Goal: Task Accomplishment & Management: Manage account settings

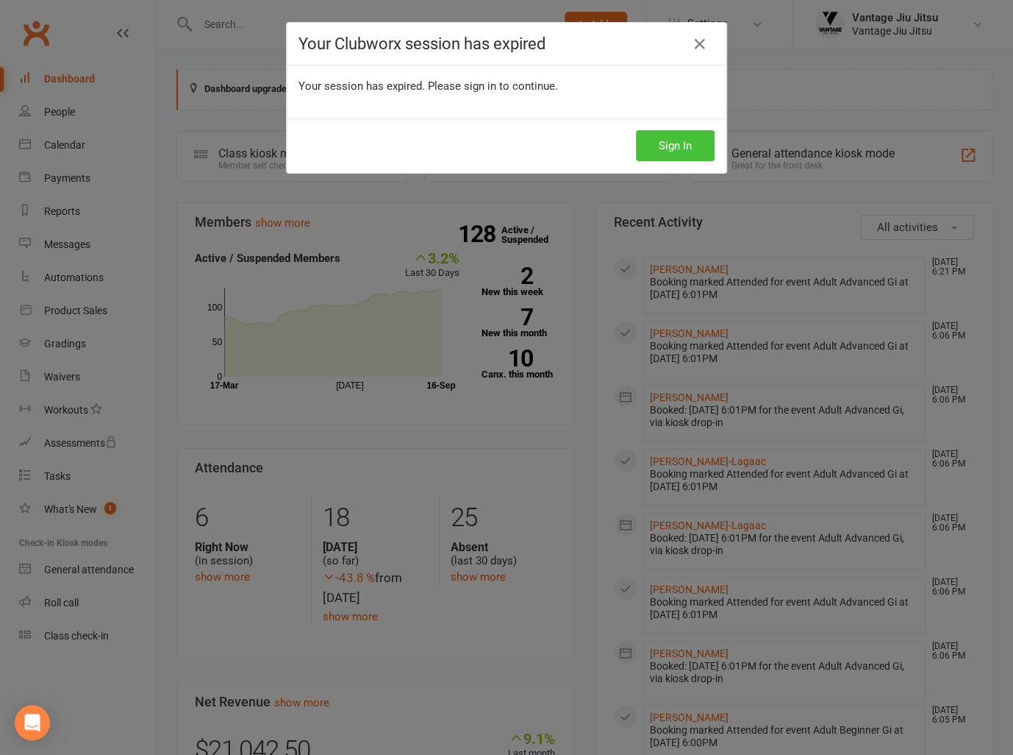
click at [666, 151] on button "Sign In" at bounding box center [675, 145] width 79 height 31
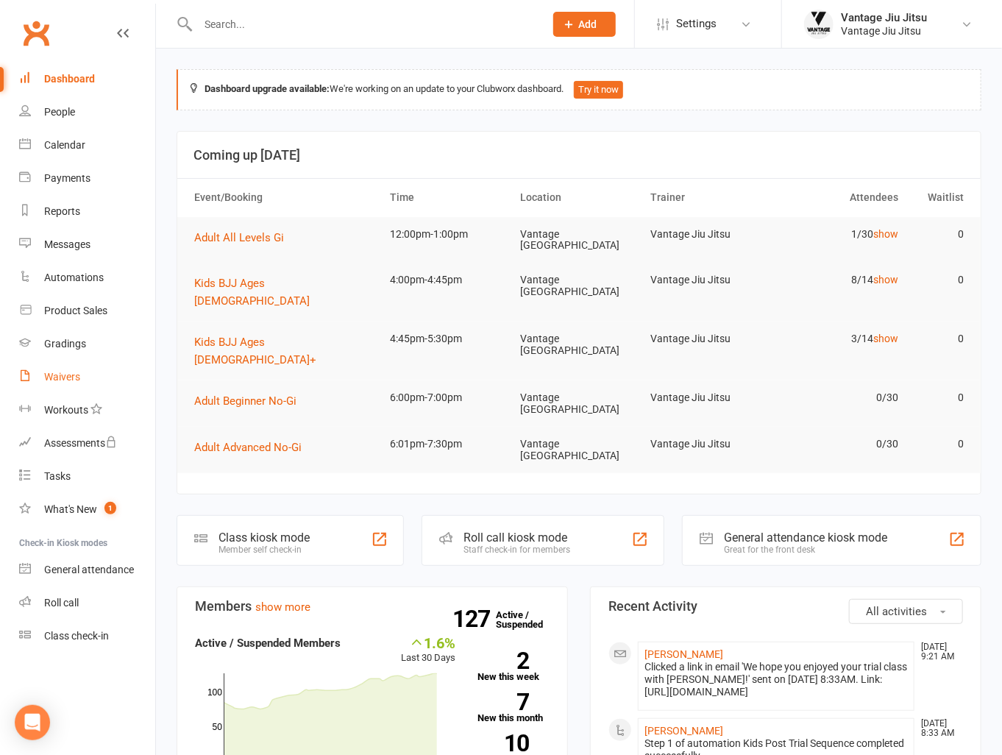
click at [59, 375] on div "Waivers" at bounding box center [62, 377] width 36 height 12
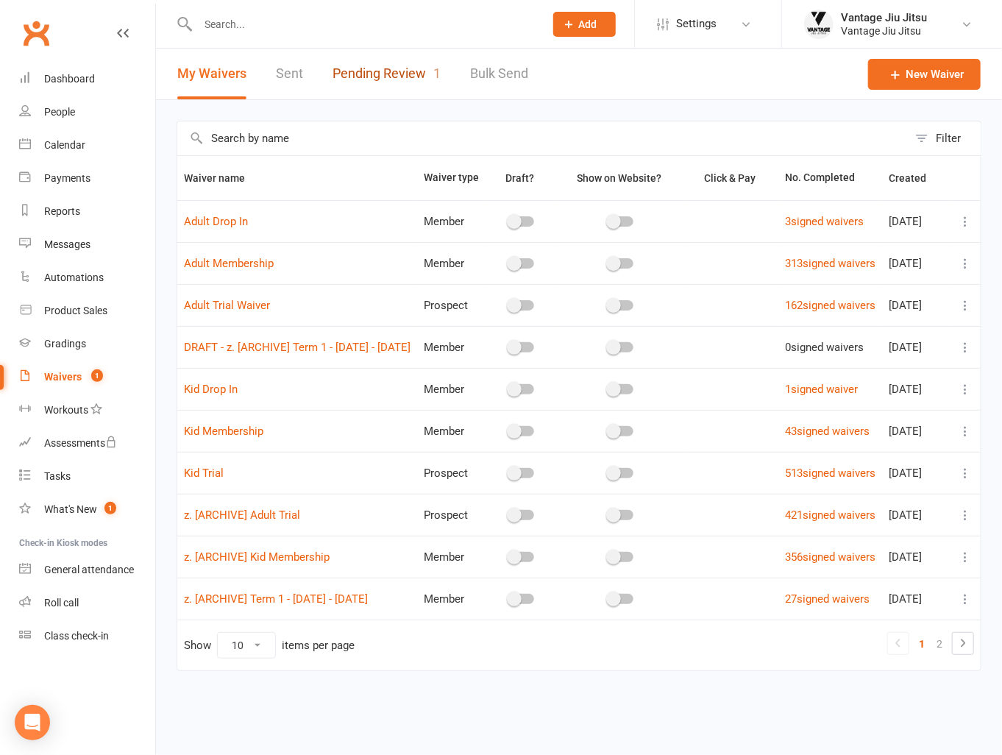
click at [402, 70] on link "Pending Review 1" at bounding box center [386, 74] width 108 height 51
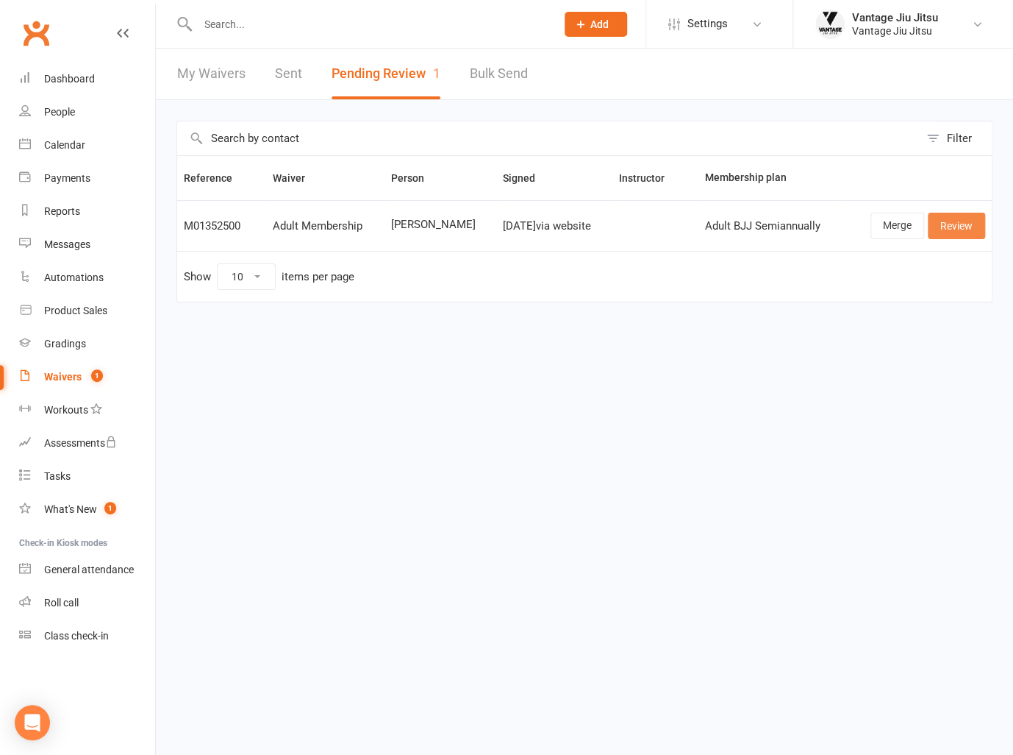
click at [952, 226] on link "Review" at bounding box center [956, 226] width 57 height 26
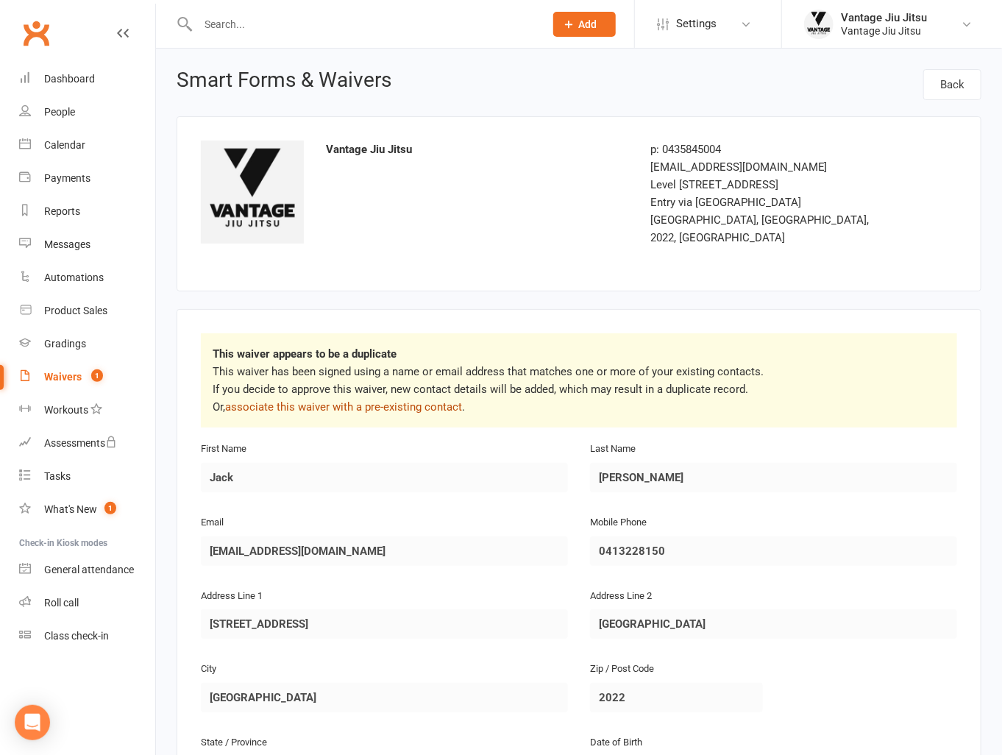
click at [388, 400] on link "associate this waiver with a pre-existing contact" at bounding box center [343, 406] width 237 height 13
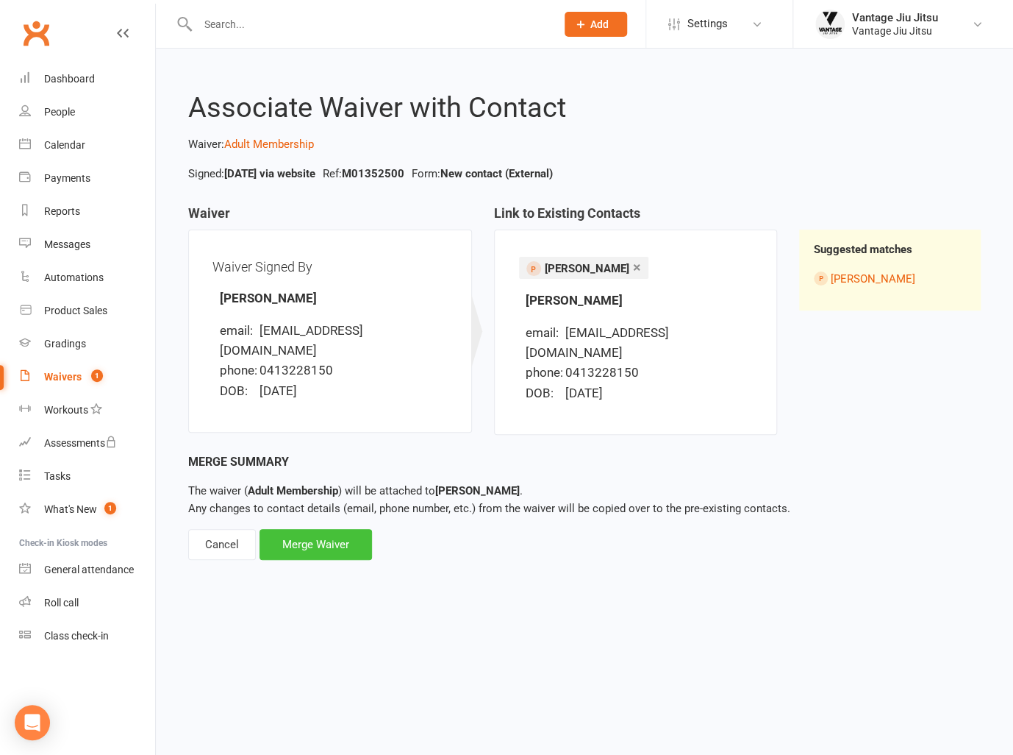
click at [309, 532] on div "Merge Waiver" at bounding box center [316, 544] width 113 height 31
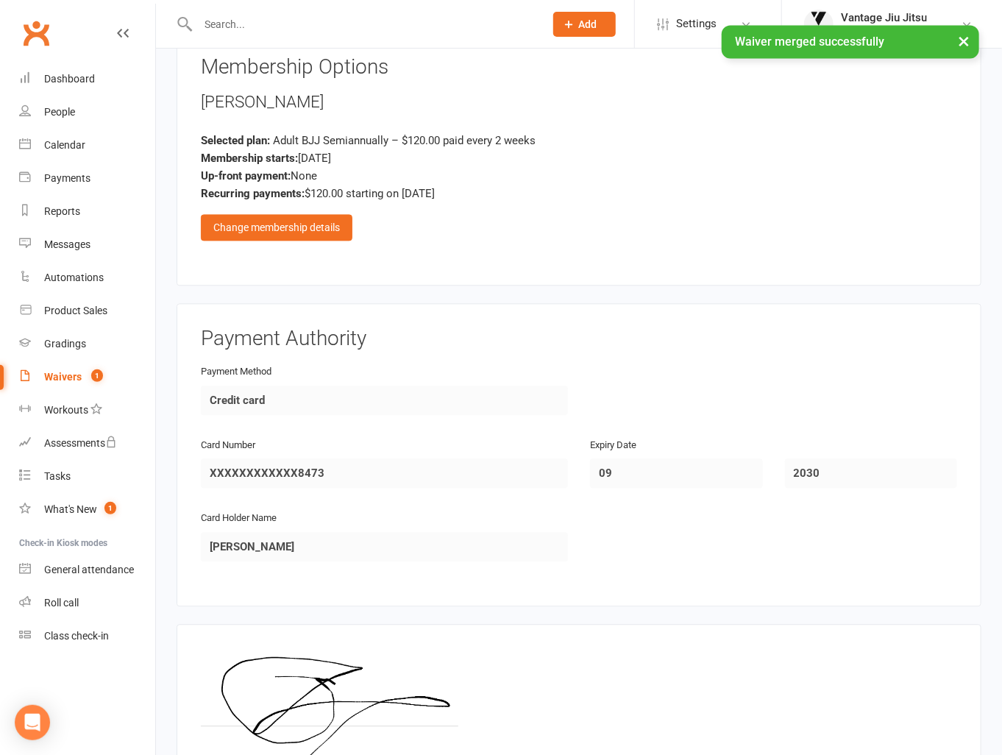
scroll to position [1250, 0]
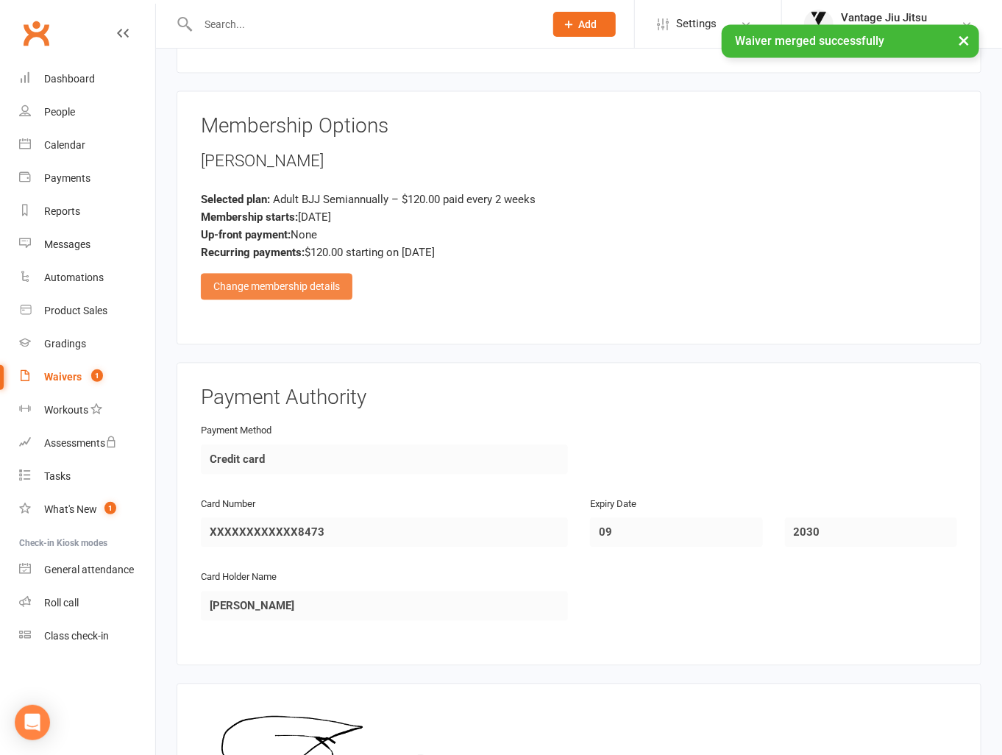
click at [257, 274] on div "Change membership details" at bounding box center [276, 287] width 151 height 26
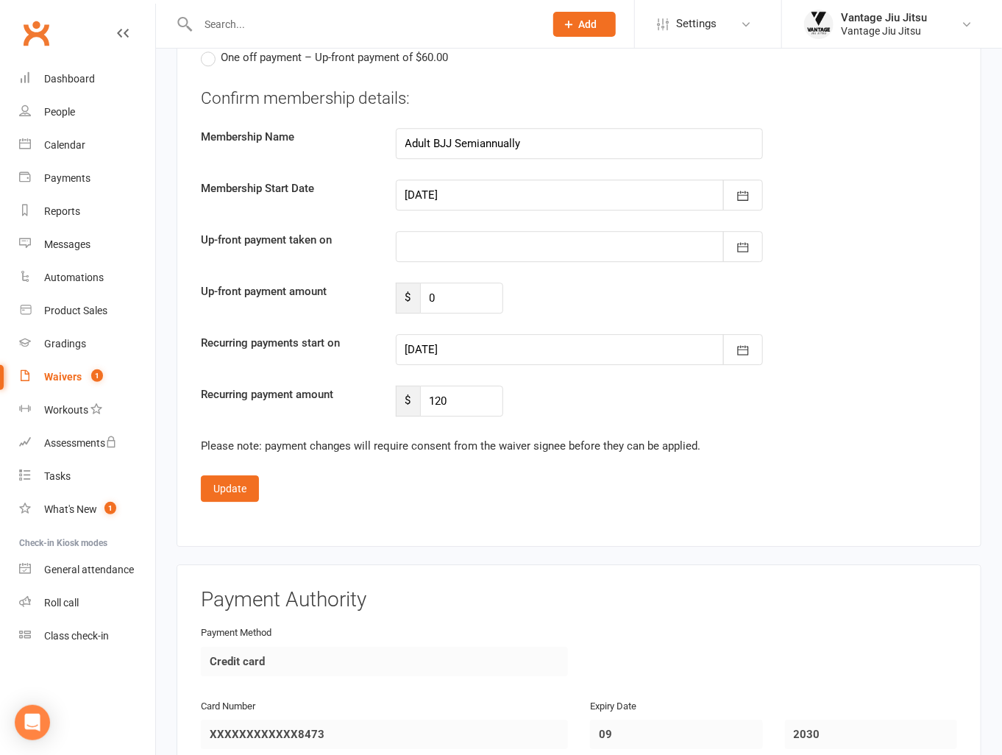
scroll to position [1765, 0]
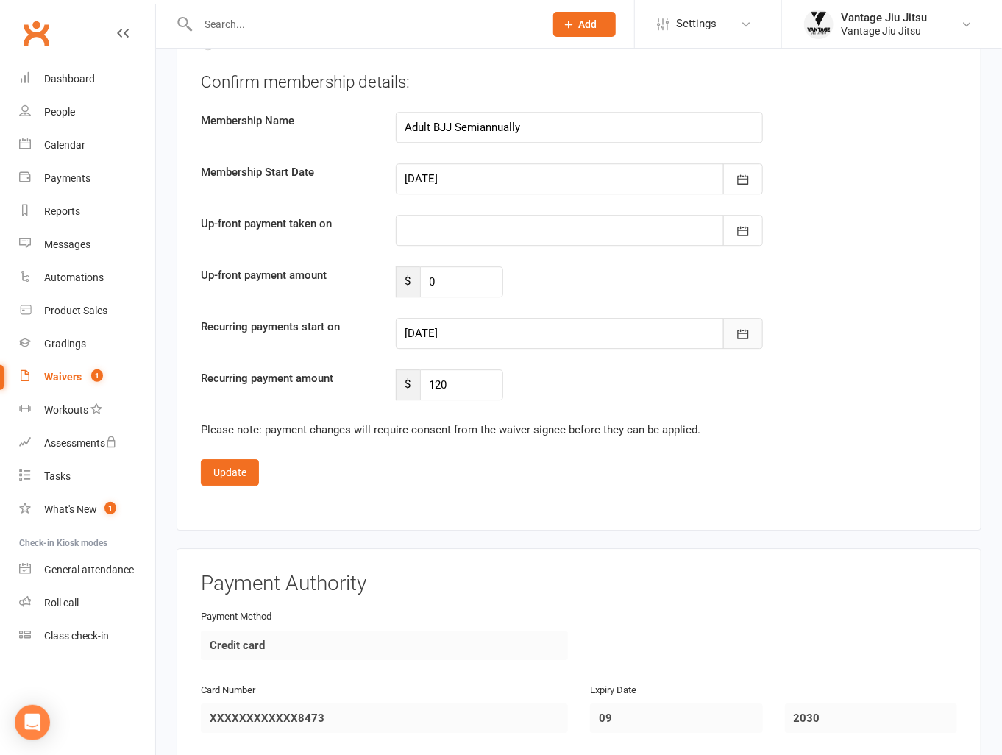
click at [746, 327] on icon "button" at bounding box center [742, 334] width 15 height 15
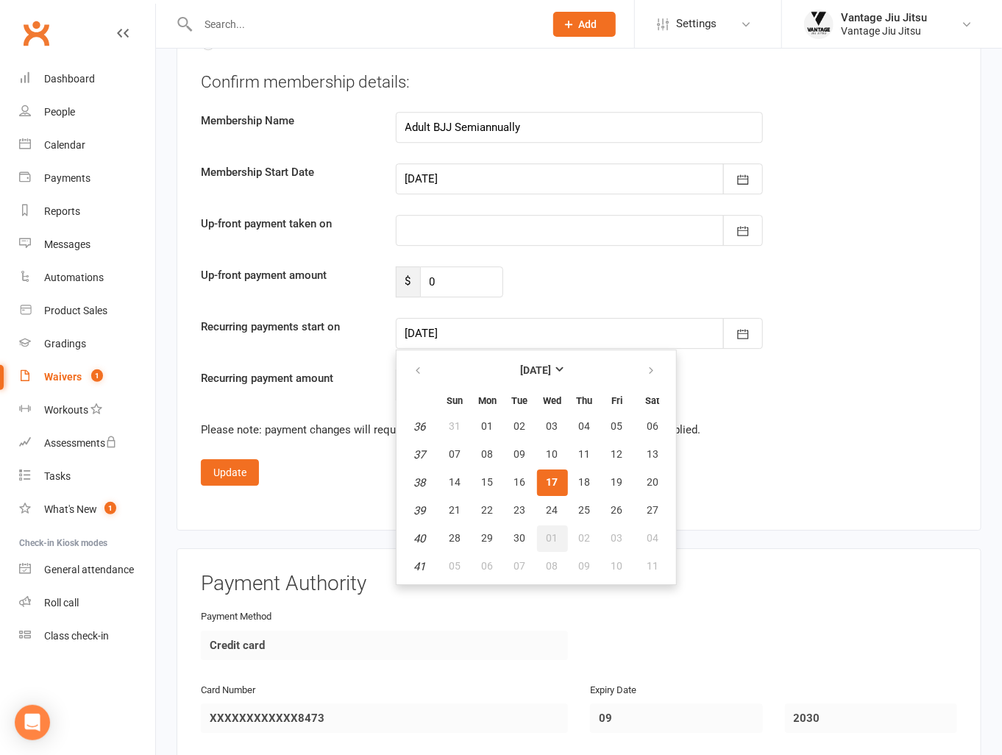
click at [547, 532] on span "01" at bounding box center [552, 538] width 12 height 12
type input "01 Oct 2025"
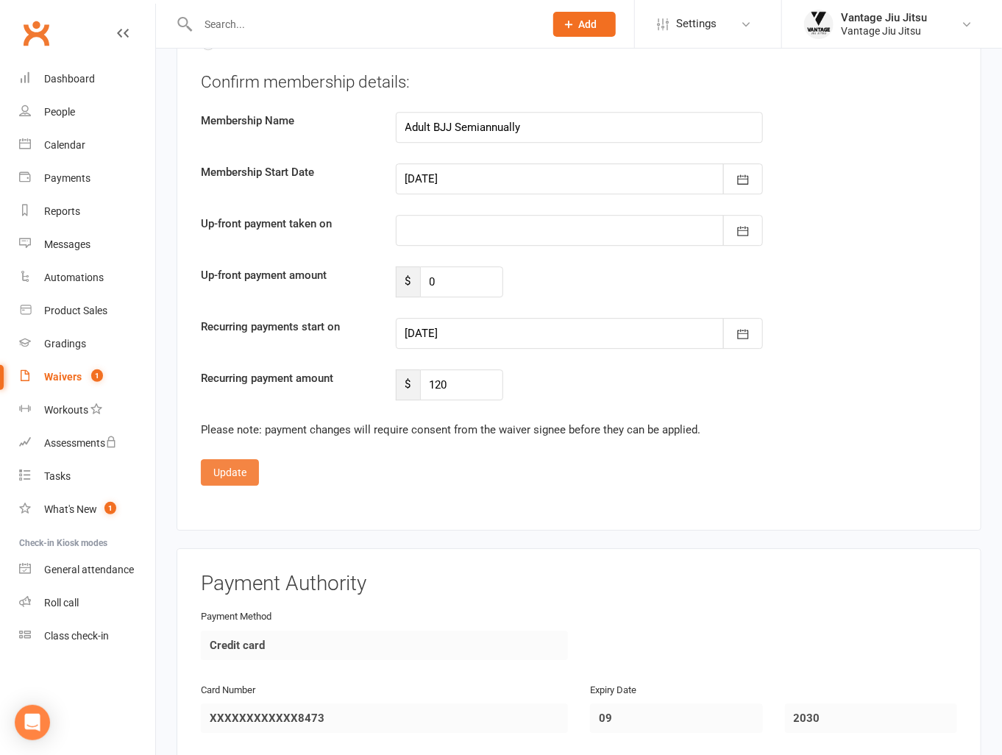
click at [232, 459] on button "Update" at bounding box center [230, 472] width 58 height 26
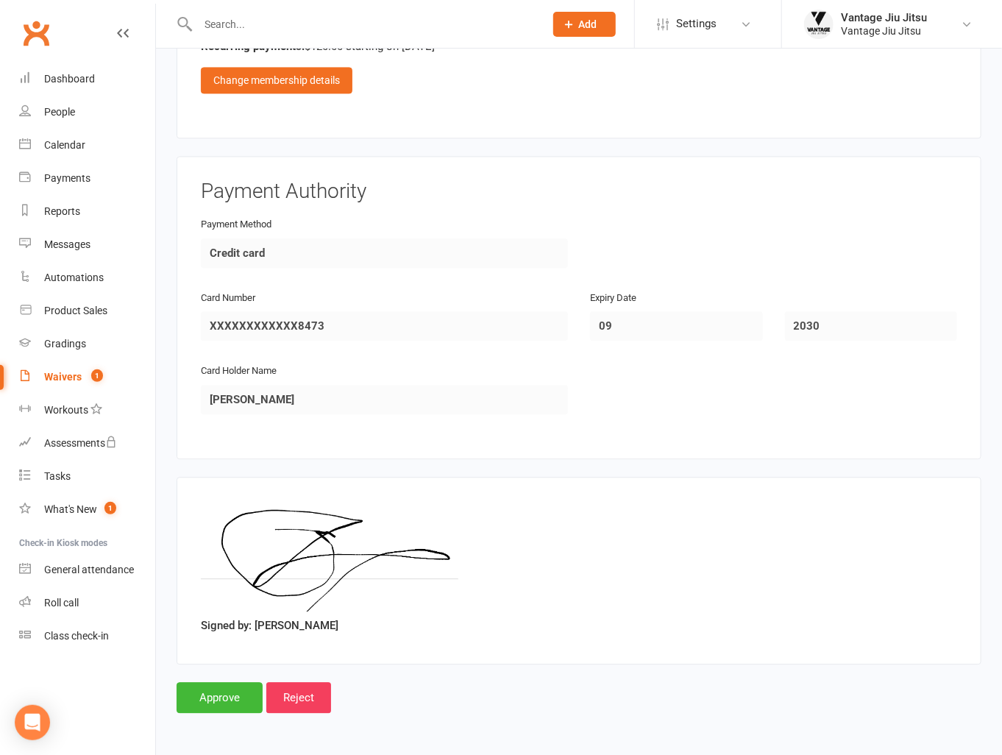
scroll to position [1431, 0]
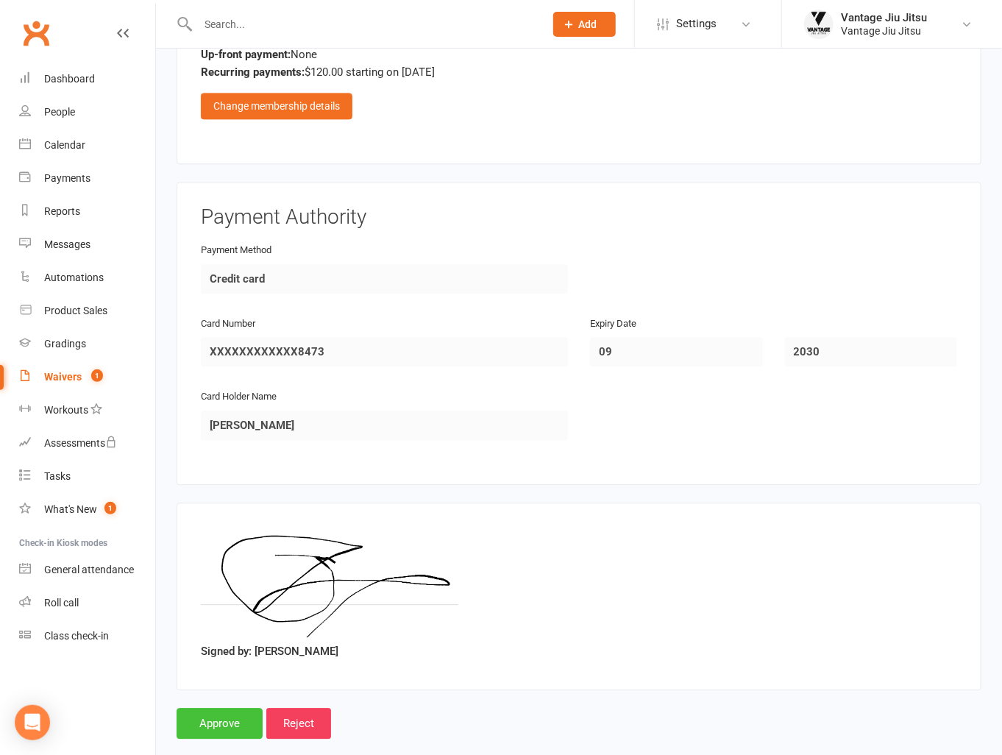
click at [232, 707] on input "Approve" at bounding box center [219, 722] width 86 height 31
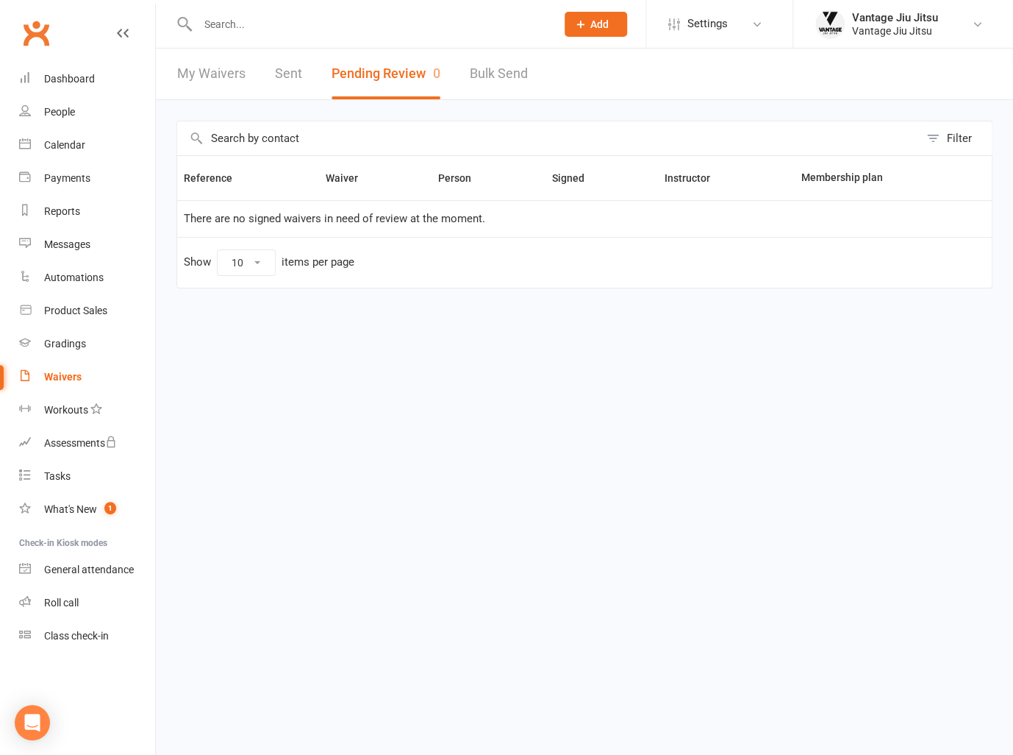
click at [36, 32] on link "Clubworx" at bounding box center [36, 33] width 37 height 37
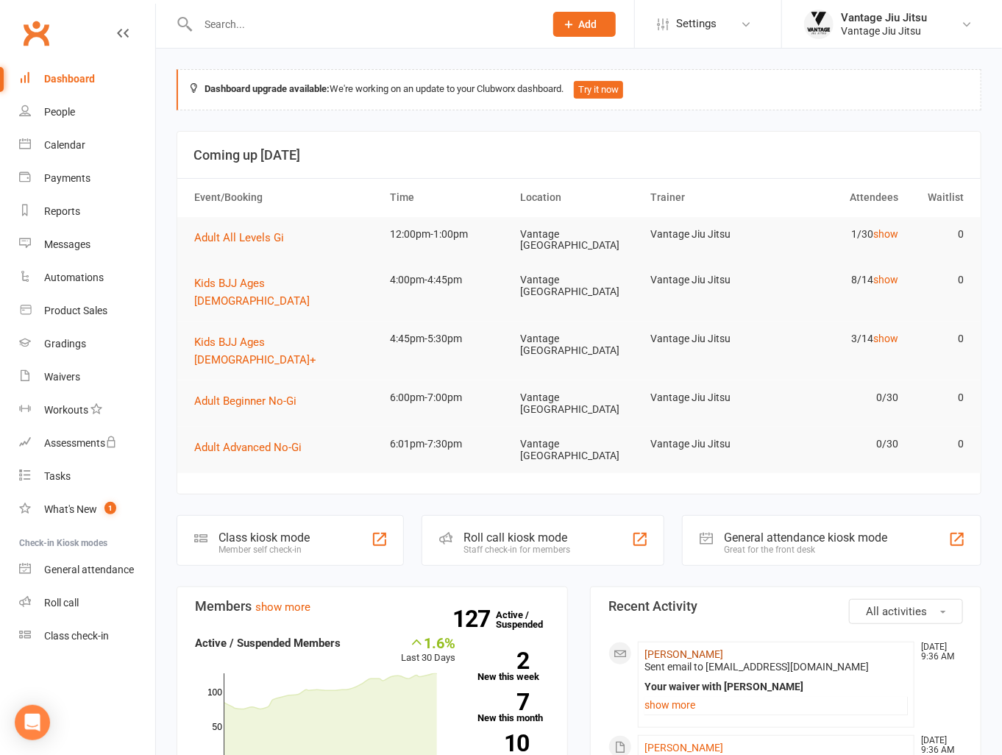
click at [687, 648] on link "[PERSON_NAME]" at bounding box center [683, 654] width 79 height 12
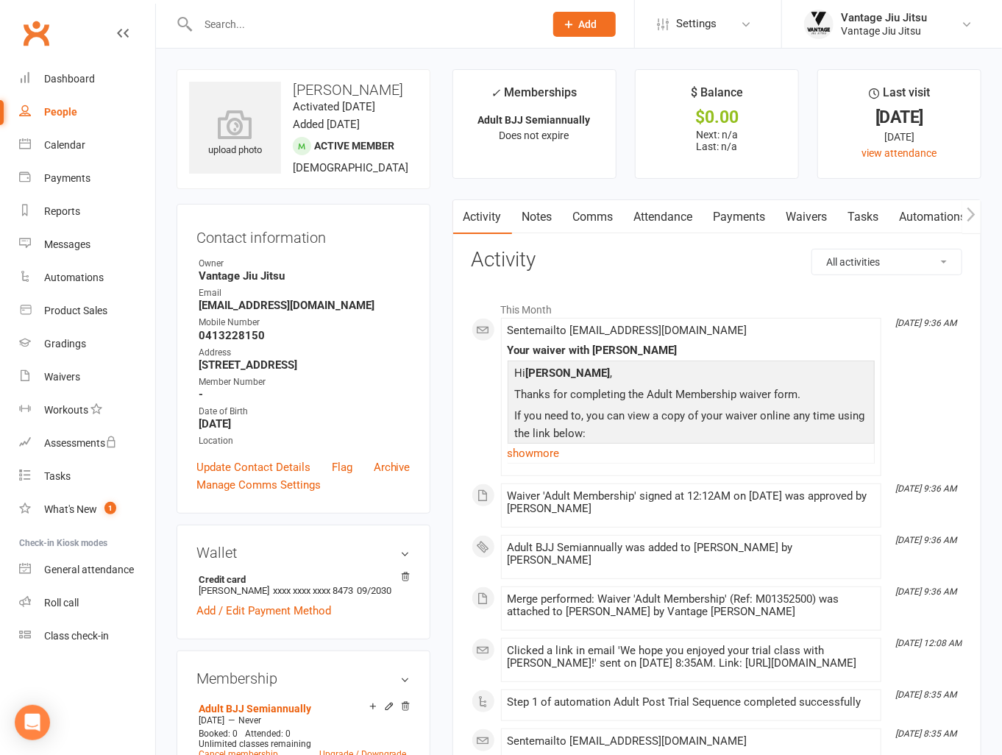
click at [604, 218] on link "Comms" at bounding box center [593, 217] width 61 height 34
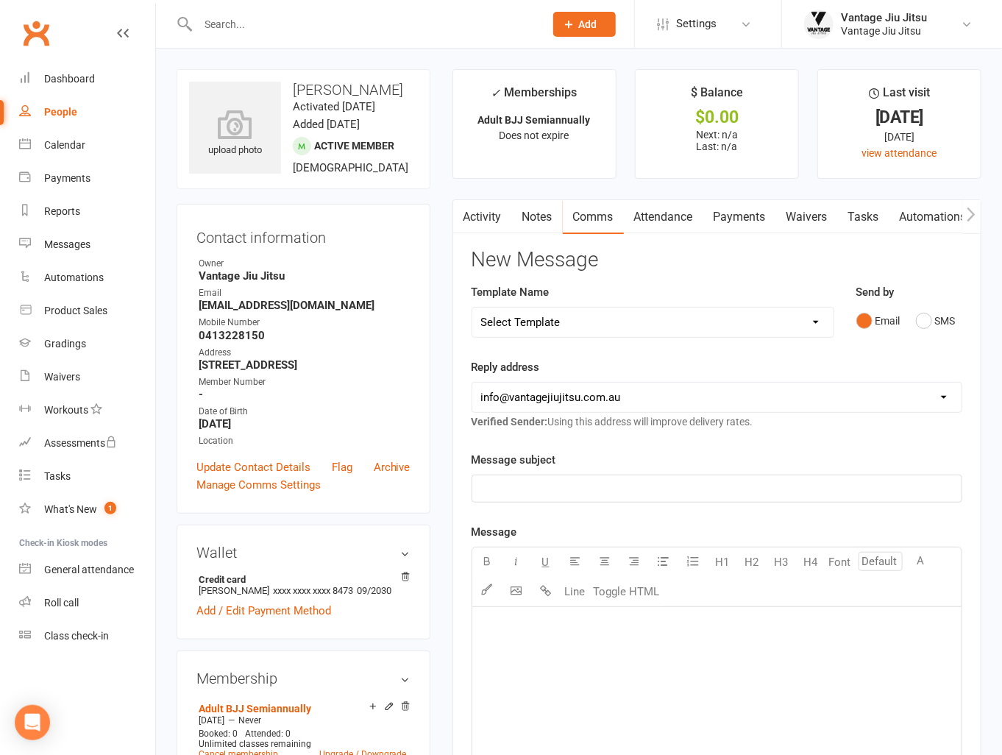
click at [563, 325] on select "Select Template [Email] Adult 14 day follow up [Email] Adult 7 day follow up [E…" at bounding box center [652, 321] width 361 height 29
select select "16"
click at [472, 307] on select "Select Template [Email] Adult 14 day follow up [Email] Adult 7 day follow up [E…" at bounding box center [652, 321] width 361 height 29
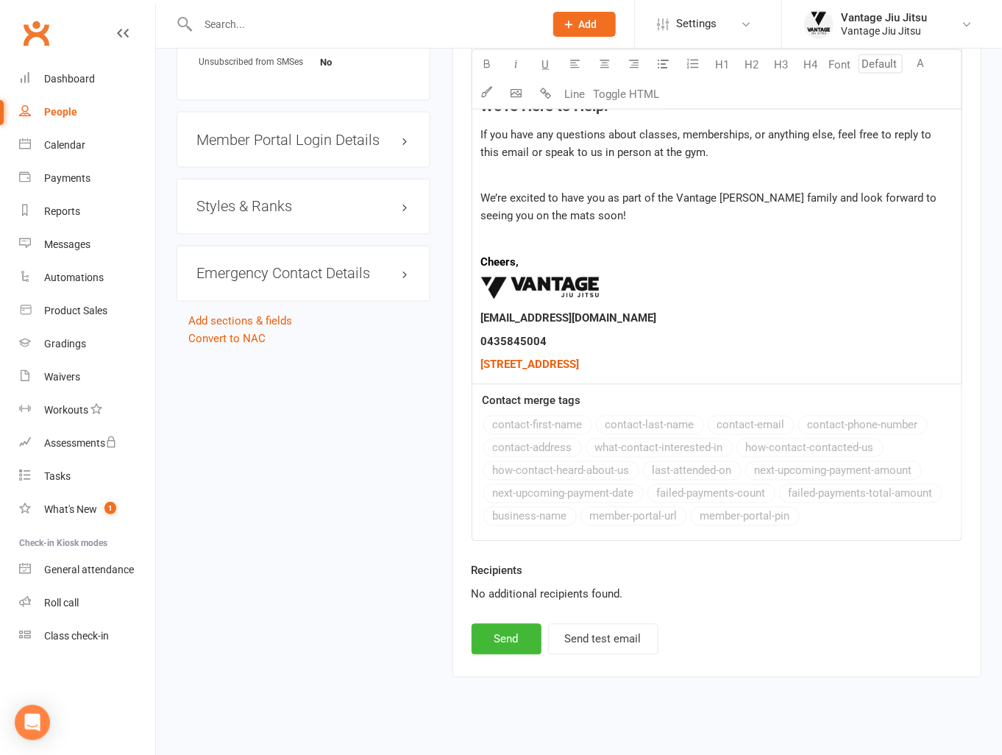
scroll to position [1106, 0]
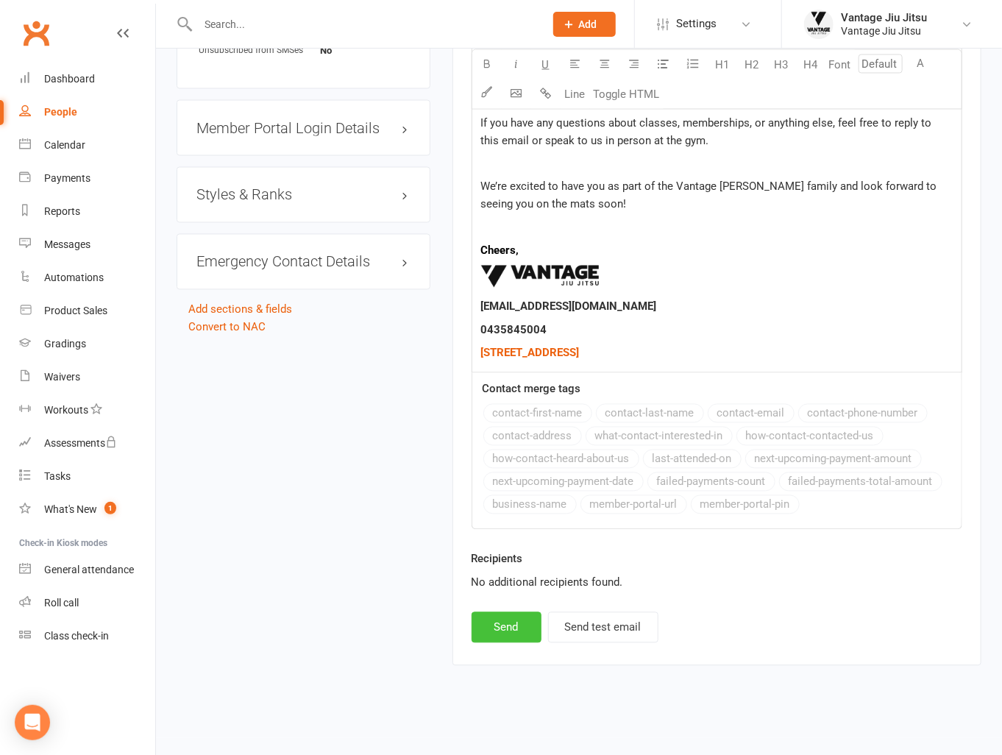
click at [507, 615] on button "Send" at bounding box center [506, 627] width 70 height 31
select select
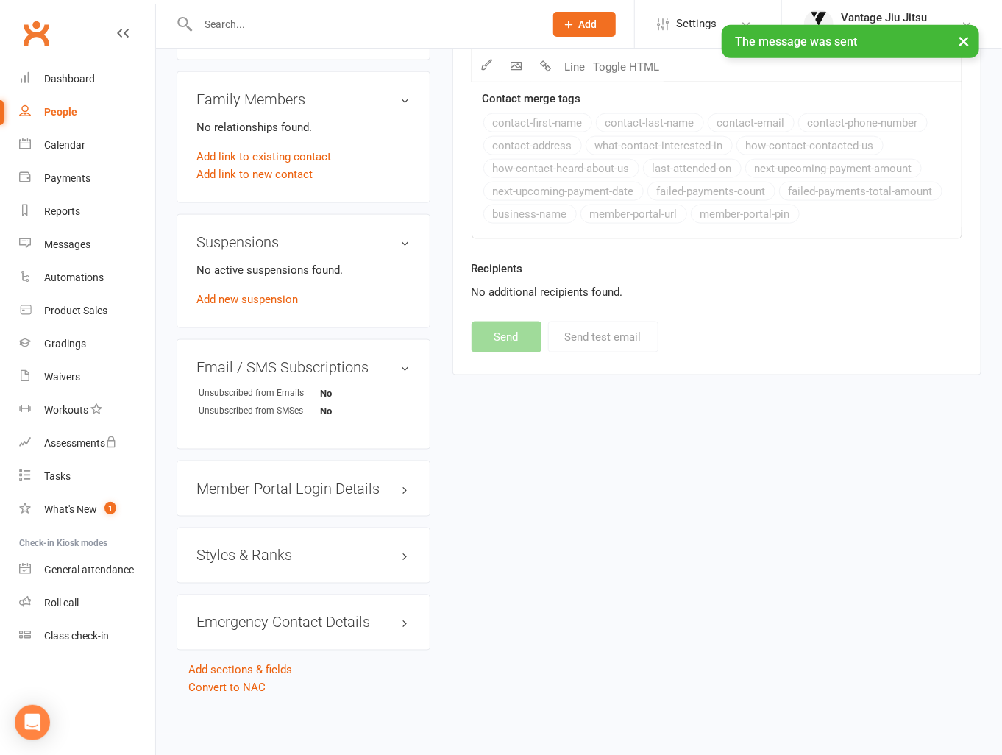
click at [265, 548] on h3 "Styles & Ranks" at bounding box center [303, 555] width 214 height 16
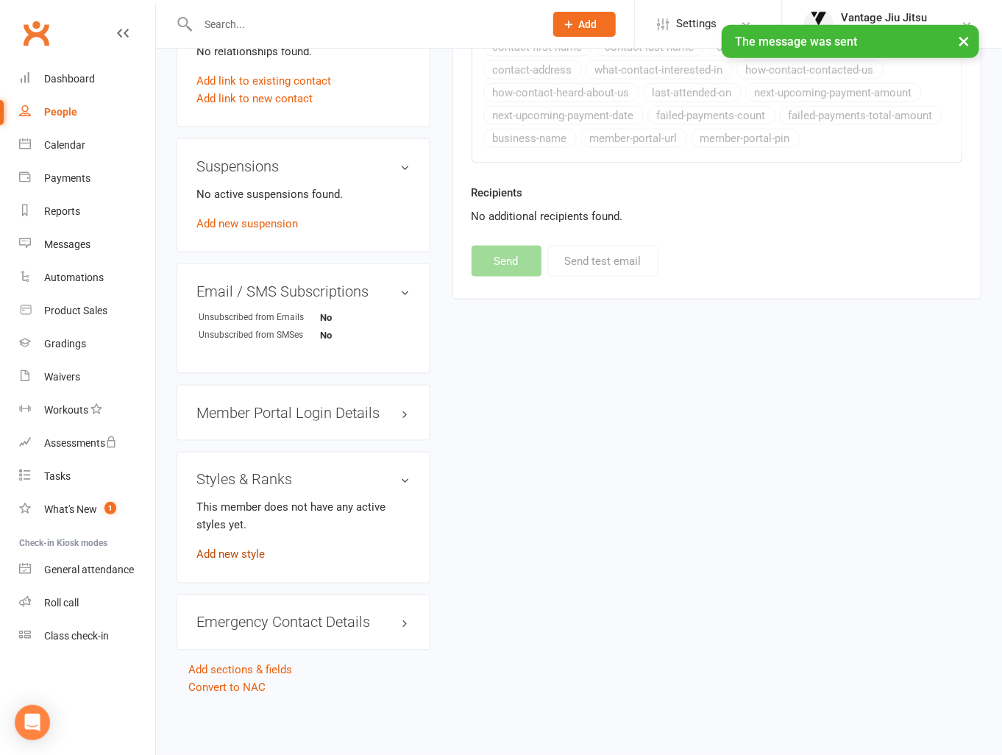
click at [232, 554] on link "Add new style" at bounding box center [230, 554] width 68 height 13
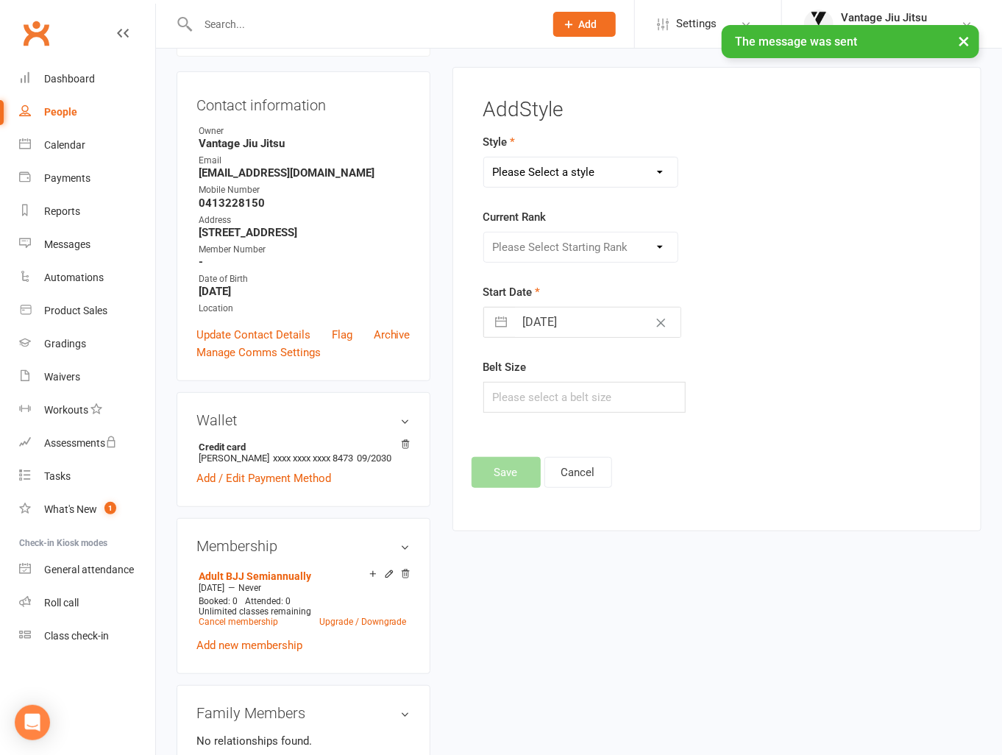
scroll to position [126, 0]
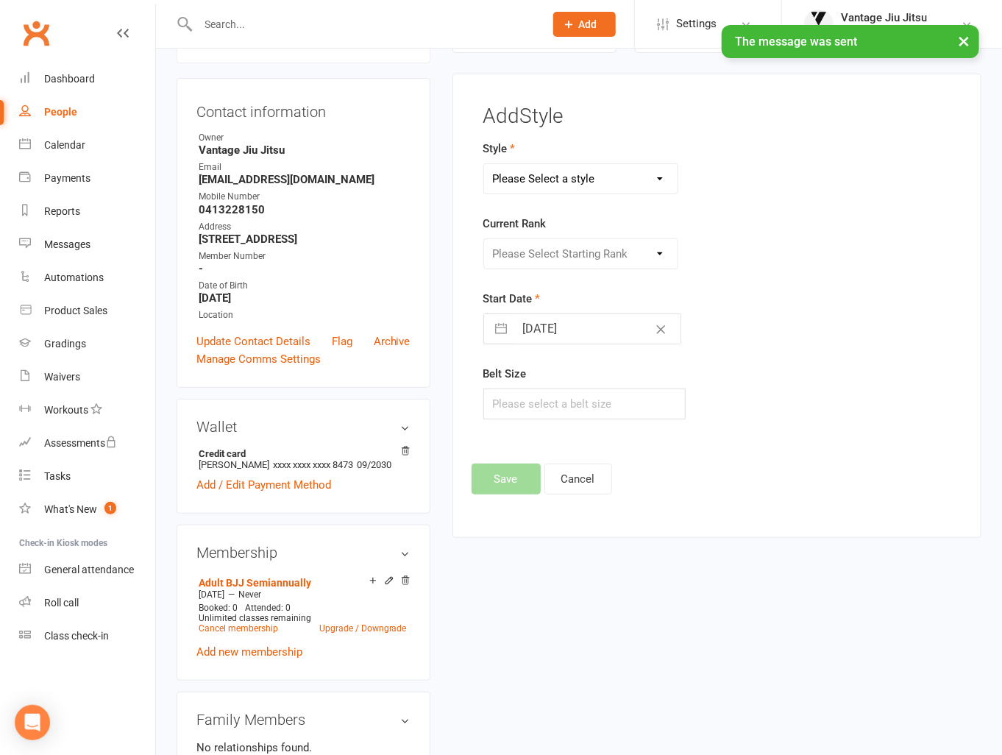
click at [532, 167] on select "Please Select a style Adult BJJ Kids BJJ" at bounding box center [581, 178] width 194 height 29
select select "1496"
click at [484, 164] on select "Please Select a style Adult BJJ Kids BJJ" at bounding box center [581, 178] width 194 height 29
click at [527, 251] on select "Please Select Starting Rank White White 1st White 2nd White 3rd White 4th Blue …" at bounding box center [581, 253] width 194 height 29
select select "14544"
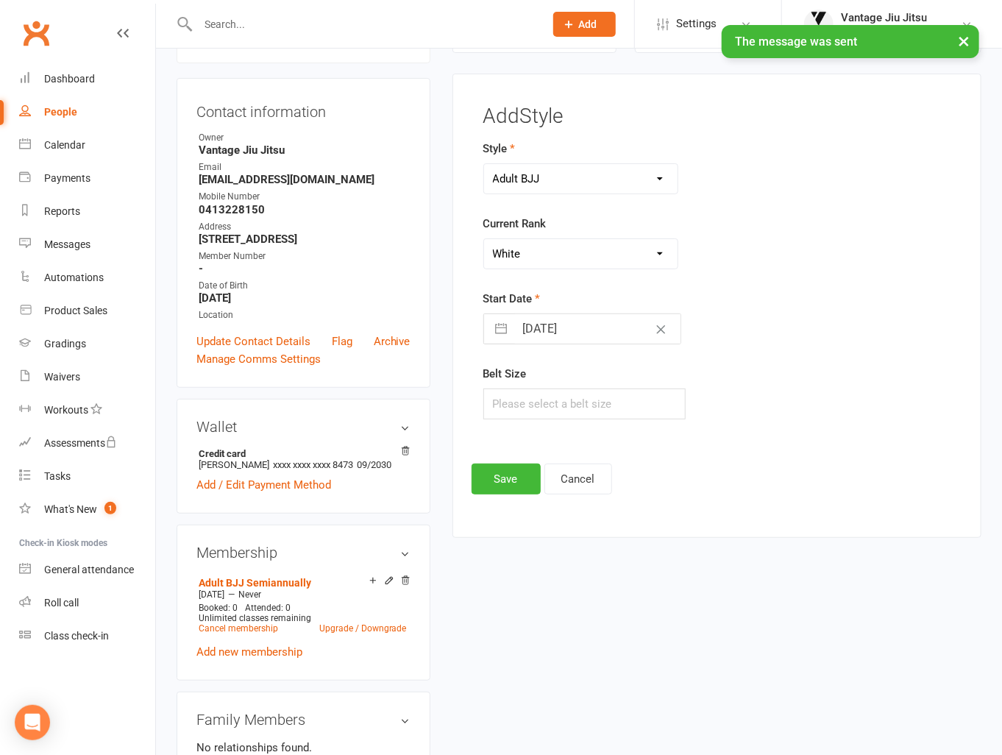
click at [484, 239] on select "Please Select Starting Rank White White 1st White 2nd White 3rd White 4th Blue …" at bounding box center [581, 253] width 194 height 29
click at [513, 479] on button "Save" at bounding box center [505, 478] width 69 height 31
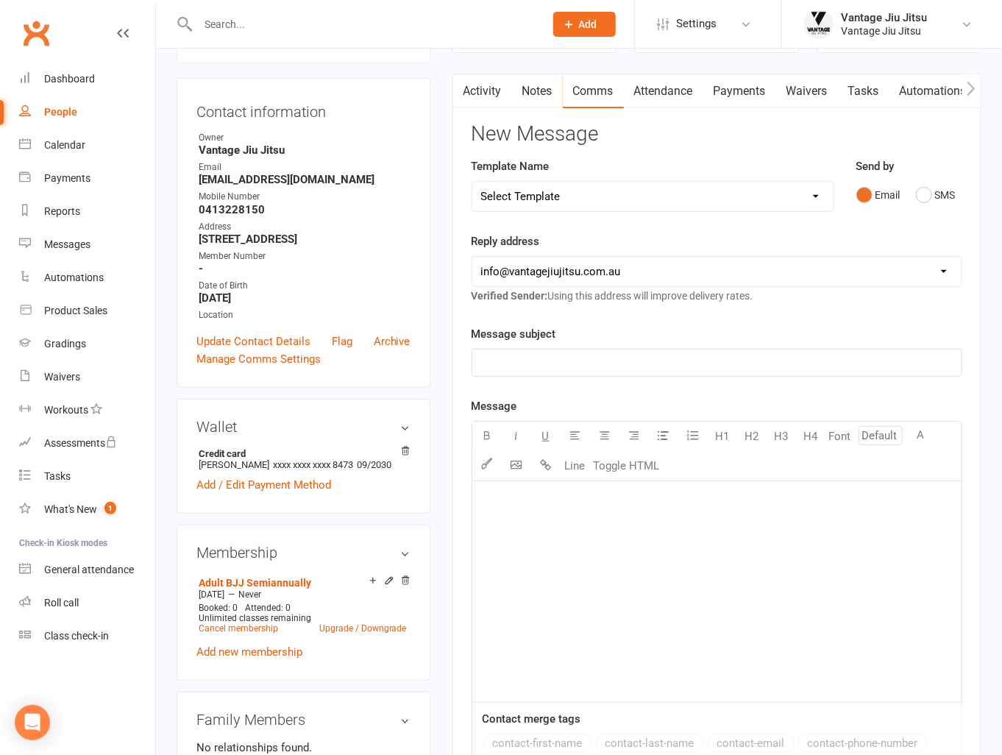
click at [35, 32] on link "Clubworx" at bounding box center [36, 33] width 37 height 37
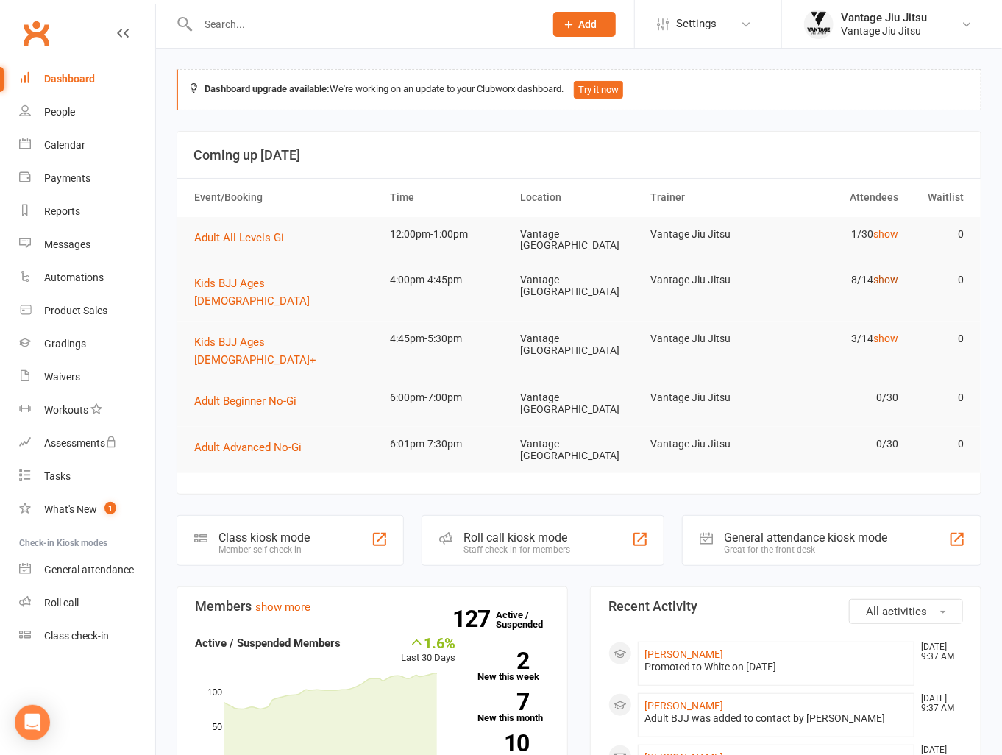
click at [887, 277] on link "show" at bounding box center [885, 280] width 25 height 12
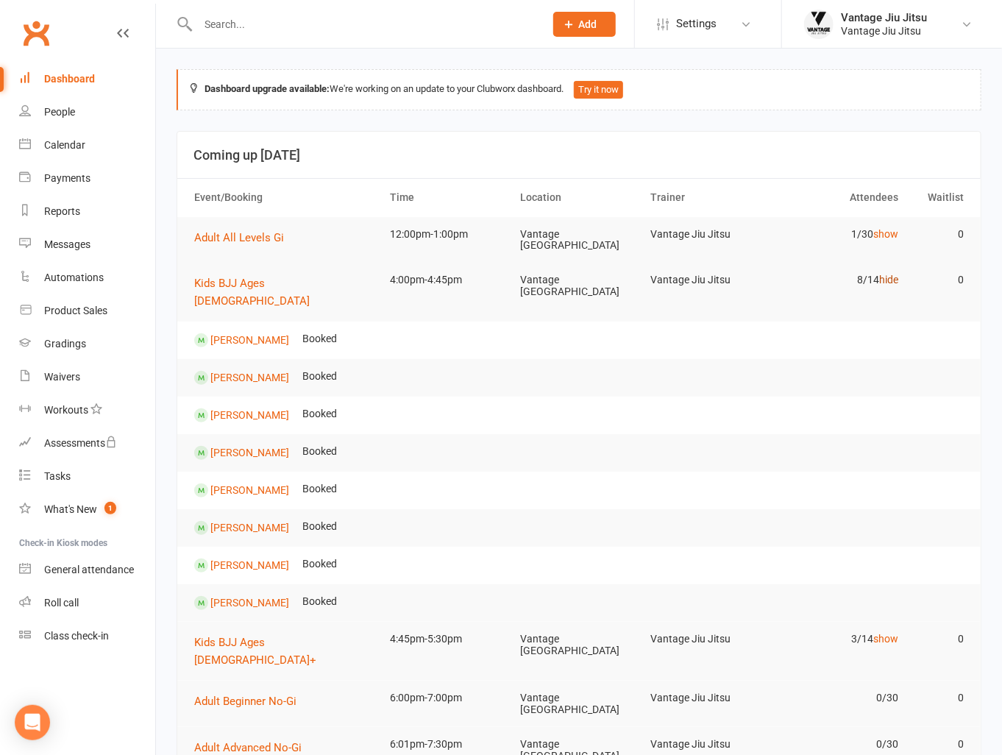
click at [889, 274] on link "hide" at bounding box center [888, 280] width 19 height 12
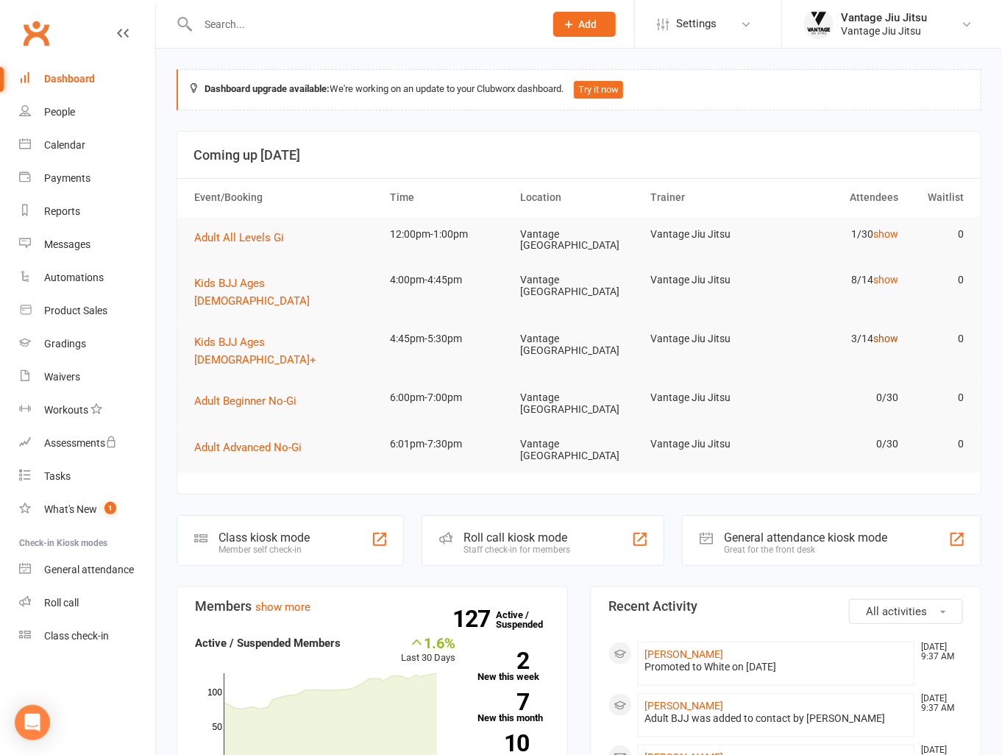
click at [891, 332] on link "show" at bounding box center [885, 338] width 25 height 12
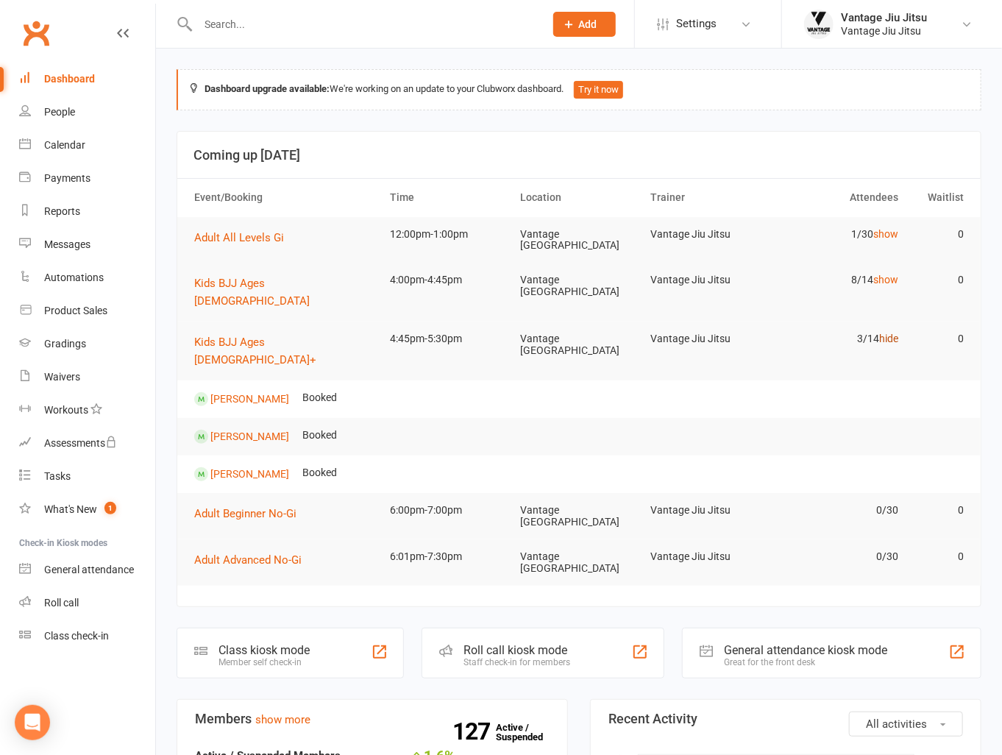
click at [891, 332] on link "hide" at bounding box center [888, 338] width 19 height 12
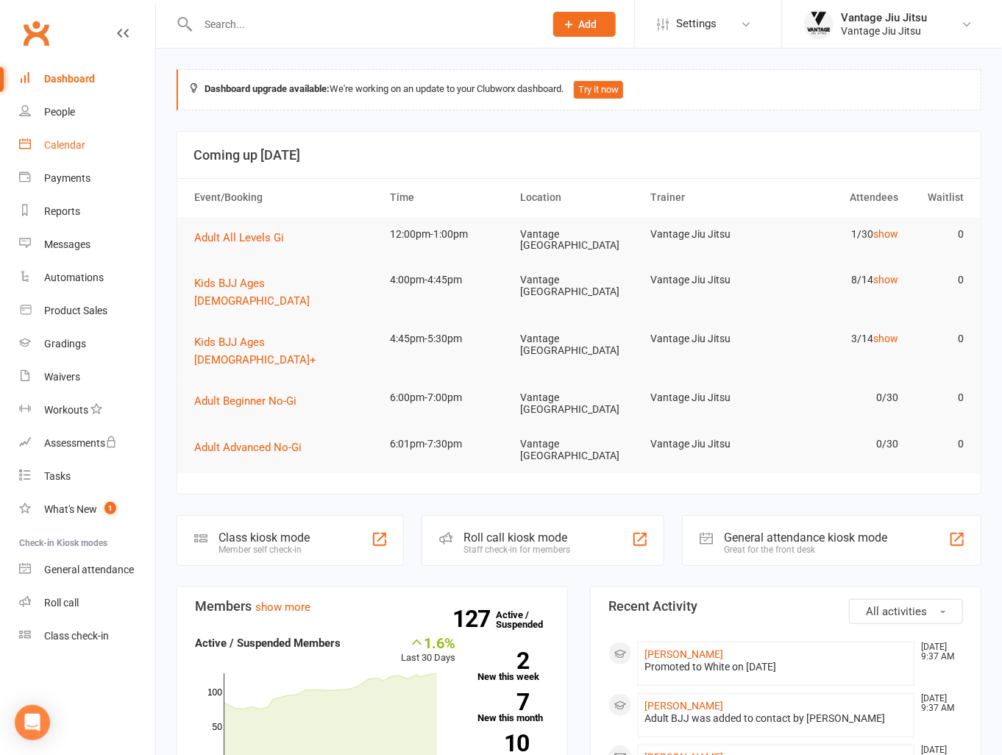
click at [77, 129] on link "Calendar" at bounding box center [87, 145] width 136 height 33
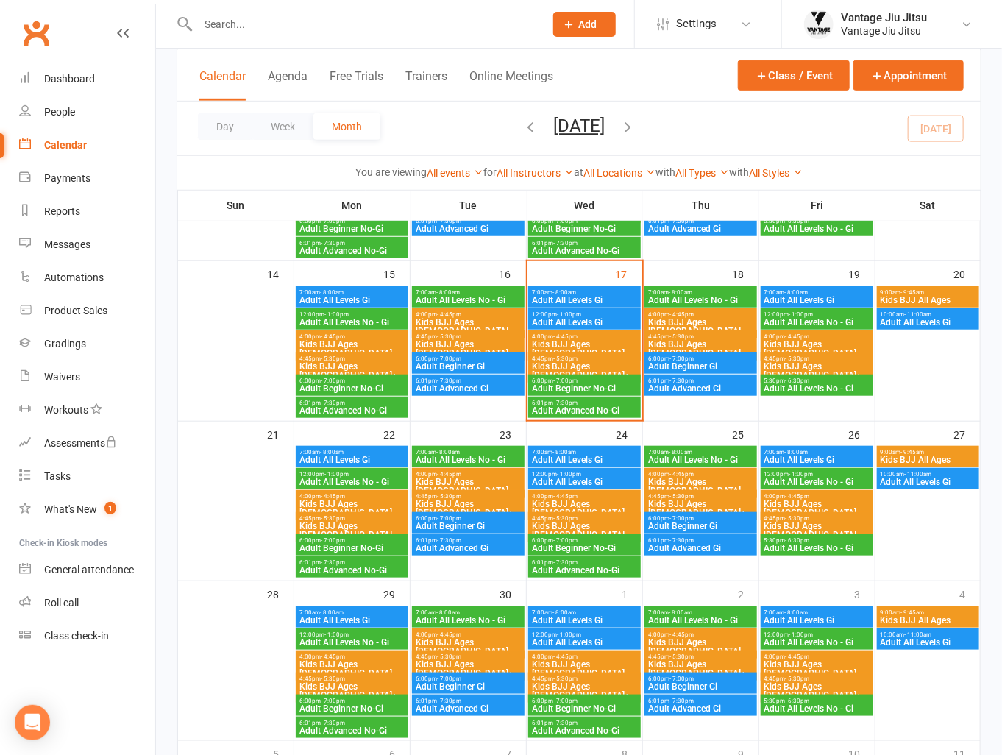
scroll to position [441, 0]
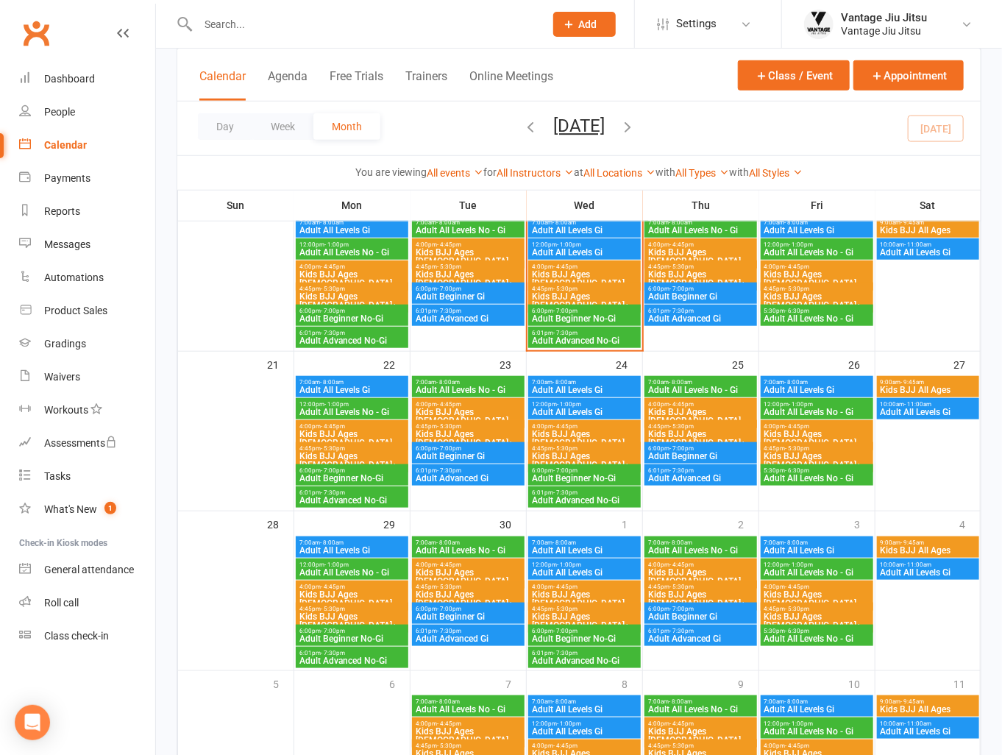
click at [462, 568] on span "Kids BJJ Ages [DEMOGRAPHIC_DATA]" at bounding box center [468, 577] width 107 height 18
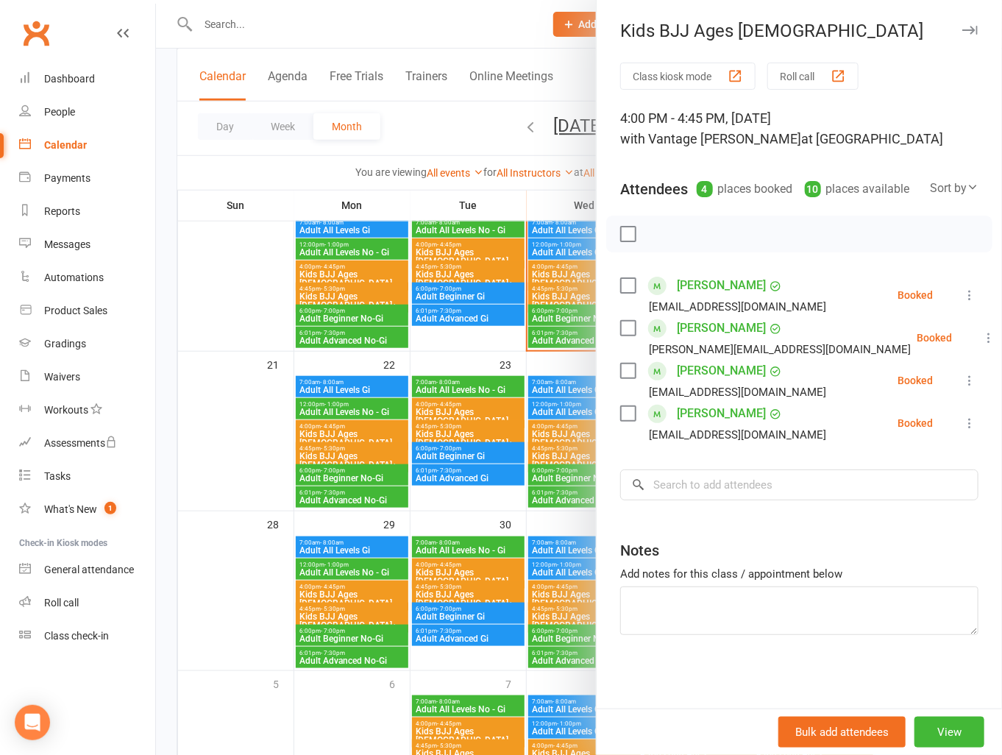
click at [962, 380] on icon at bounding box center [969, 380] width 15 height 15
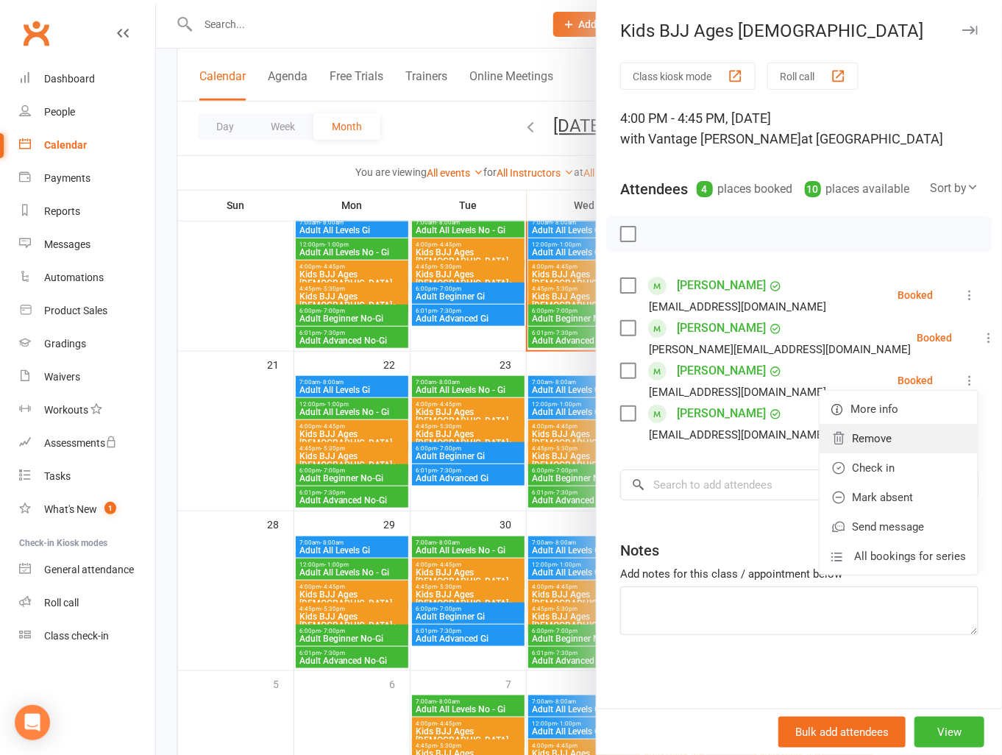
click at [865, 439] on link "Remove" at bounding box center [898, 438] width 158 height 29
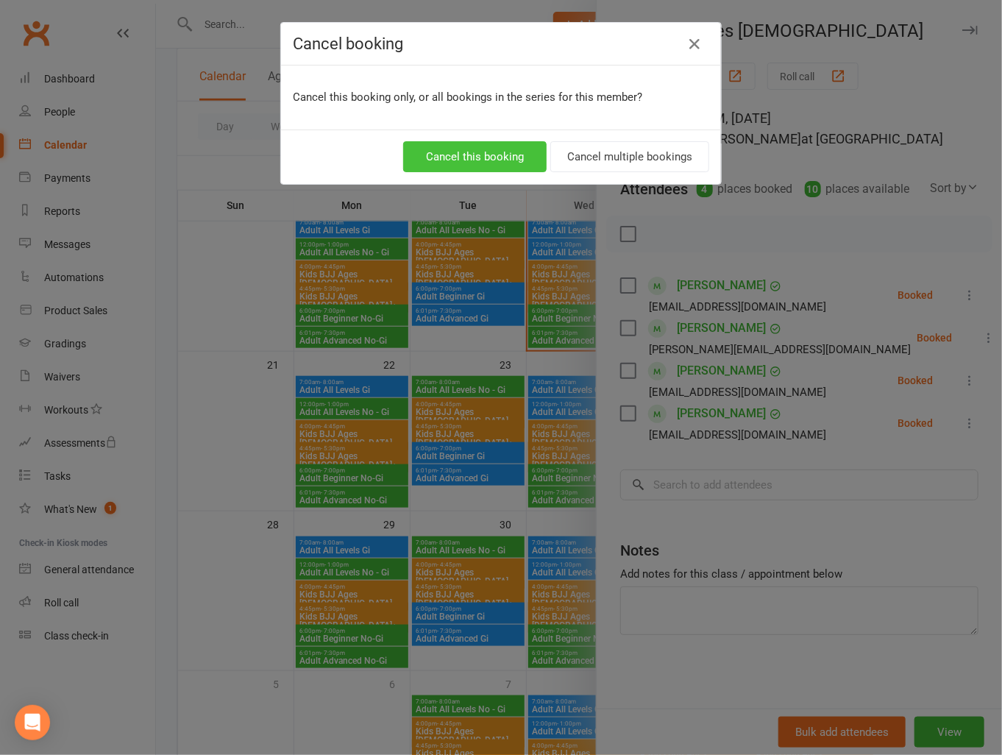
click at [481, 154] on button "Cancel this booking" at bounding box center [474, 156] width 143 height 31
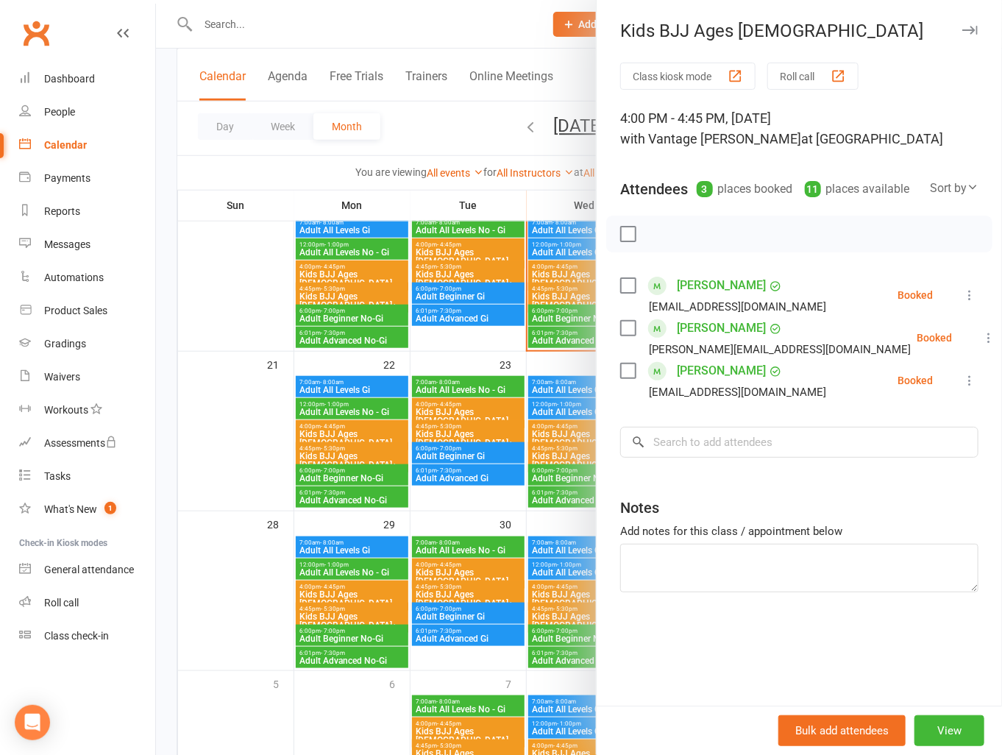
click at [200, 335] on div at bounding box center [579, 377] width 846 height 755
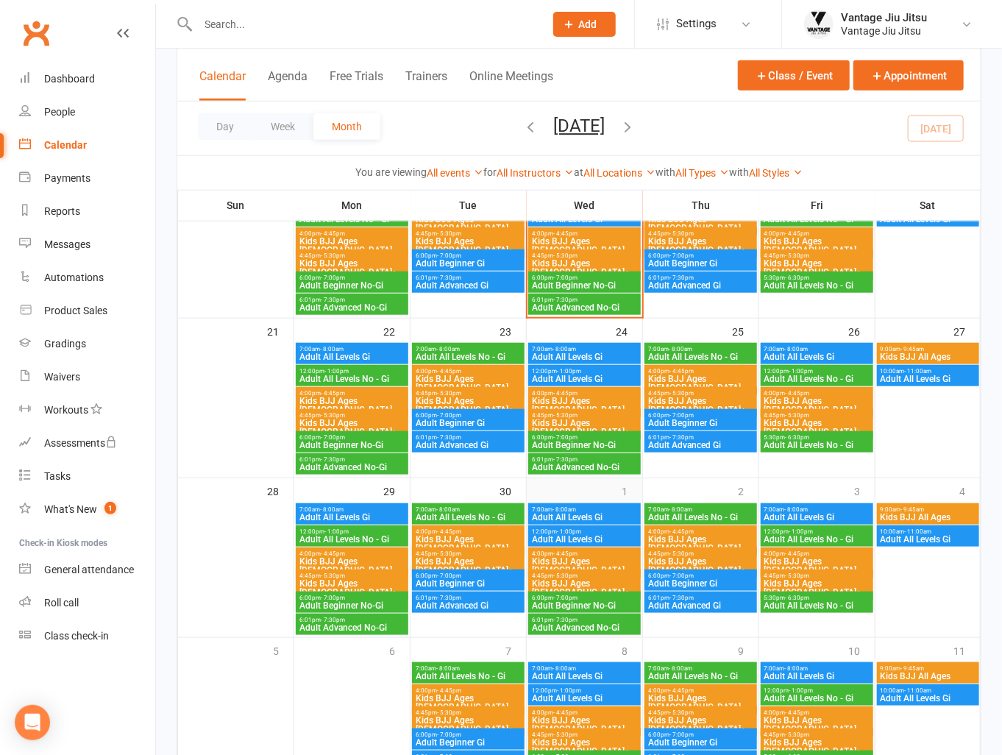
scroll to position [557, 0]
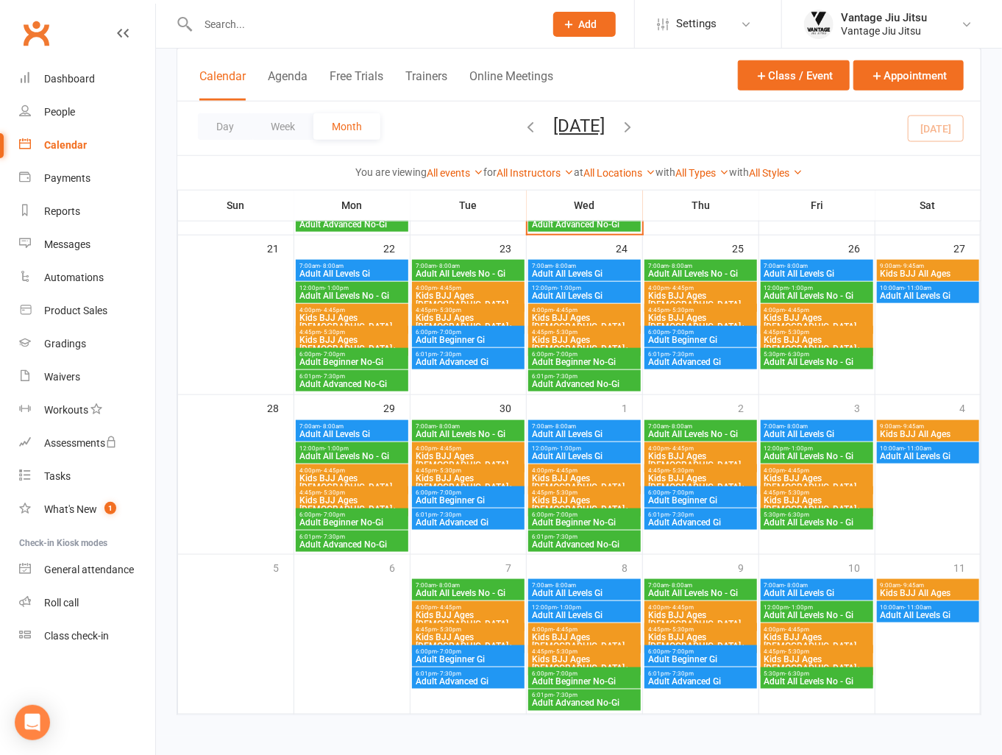
click at [468, 611] on span "Kids BJJ Ages [DEMOGRAPHIC_DATA]" at bounding box center [468, 619] width 107 height 18
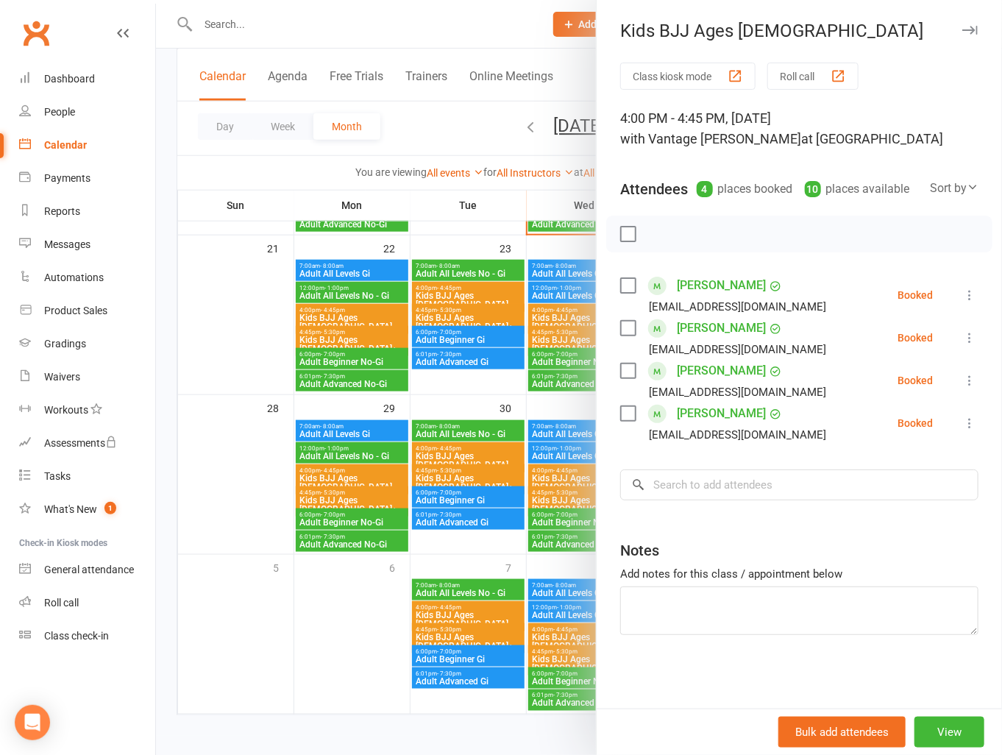
click at [962, 336] on icon at bounding box center [969, 337] width 15 height 15
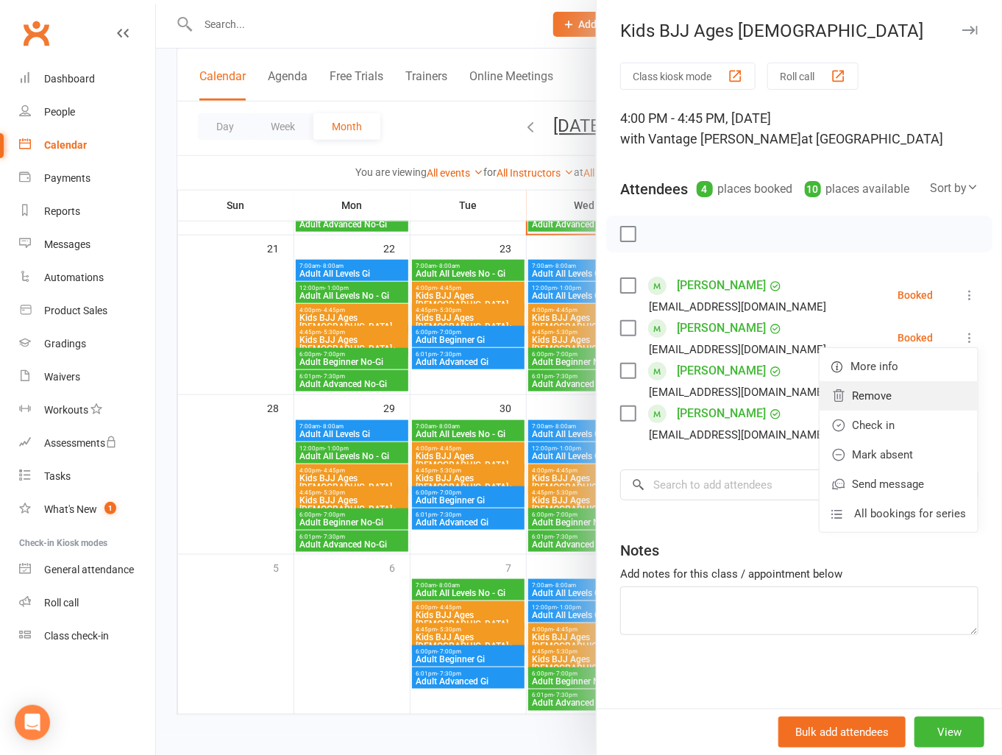
click at [884, 407] on link "Remove" at bounding box center [898, 395] width 158 height 29
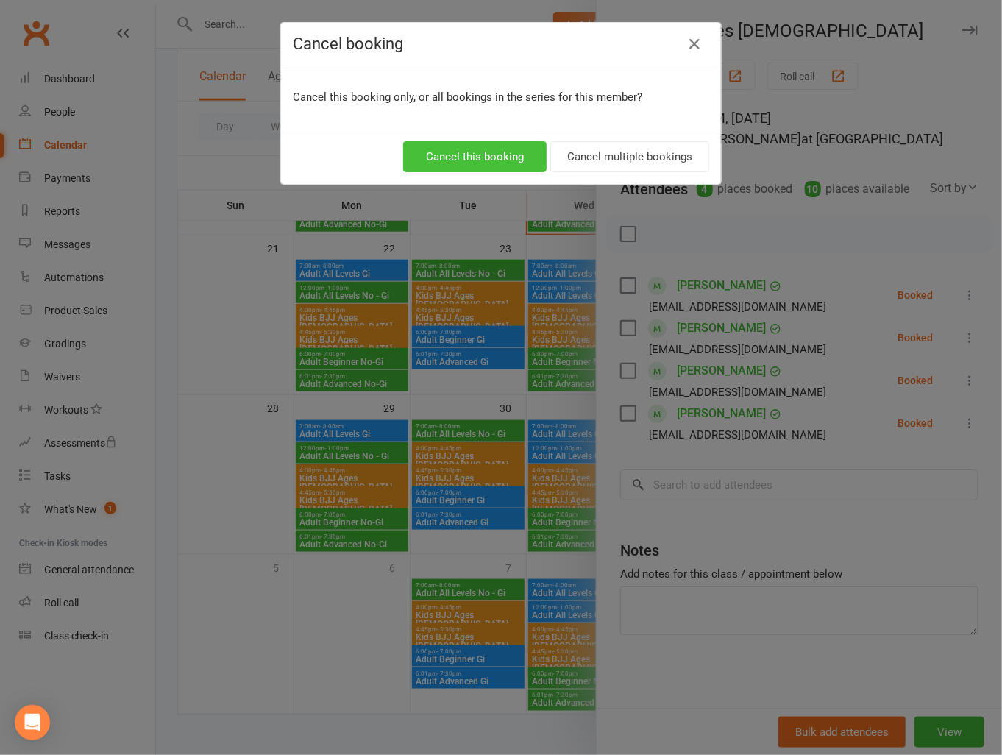
drag, startPoint x: 493, startPoint y: 160, endPoint x: 500, endPoint y: 156, distance: 8.6
click at [493, 161] on button "Cancel this booking" at bounding box center [474, 156] width 143 height 31
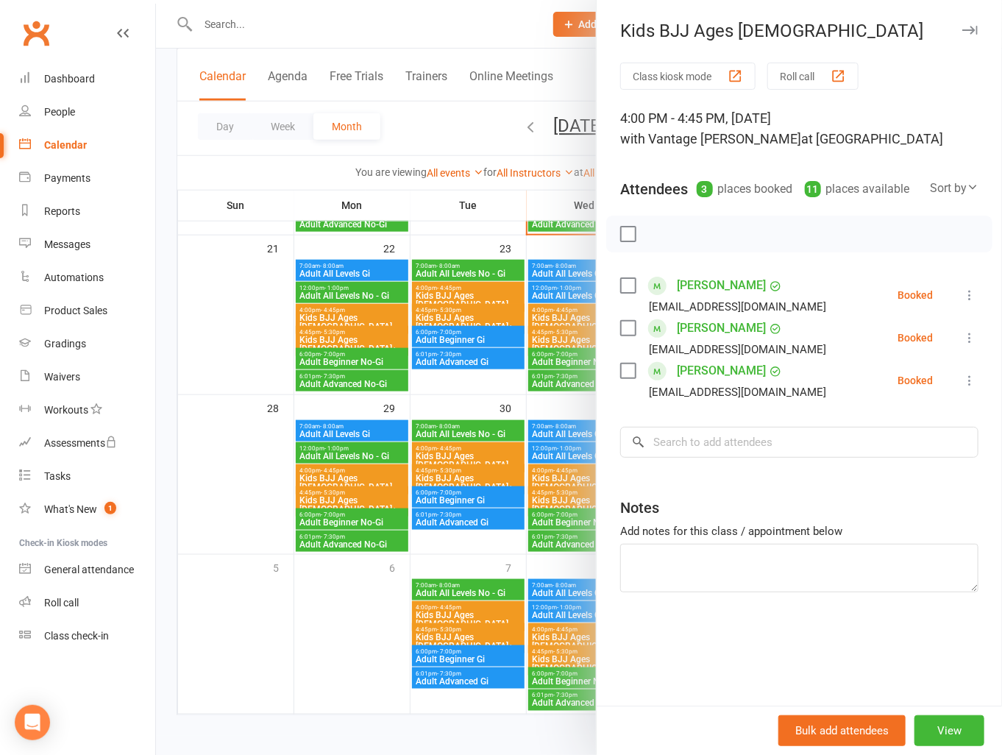
click at [269, 574] on div at bounding box center [579, 377] width 846 height 755
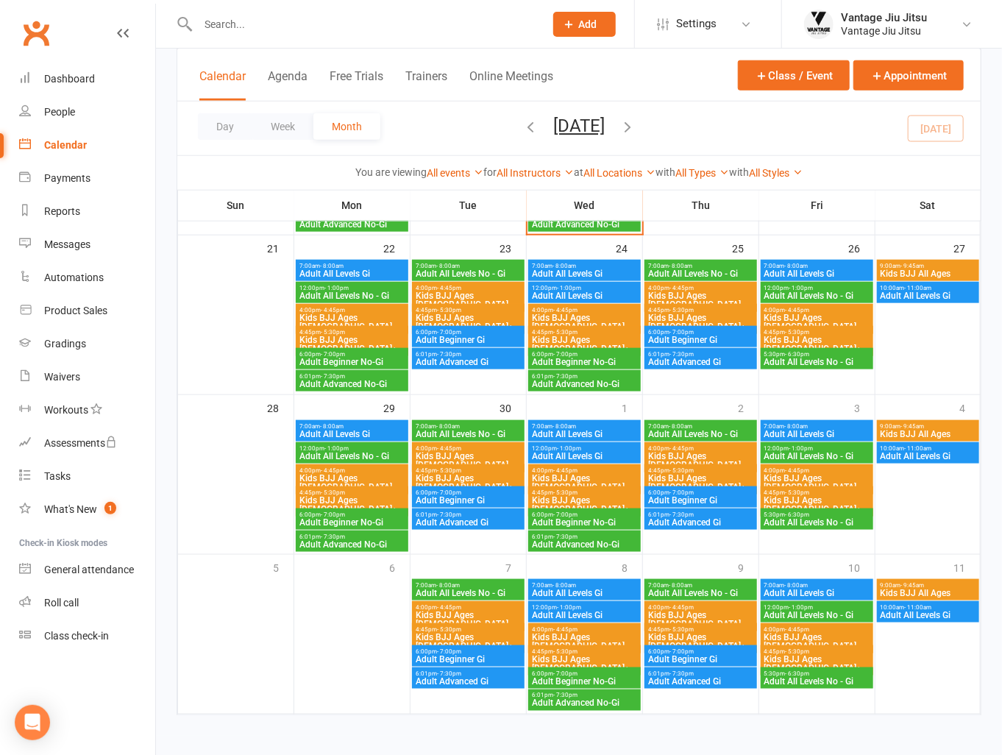
click at [619, 124] on span "September 2025 September 2025 Sun Mon Tue Wed Thu Fri Sat 31 01 02 03 04 05 06 …" at bounding box center [578, 128] width 81 height 26
click at [635, 124] on icon "button" at bounding box center [627, 126] width 16 height 16
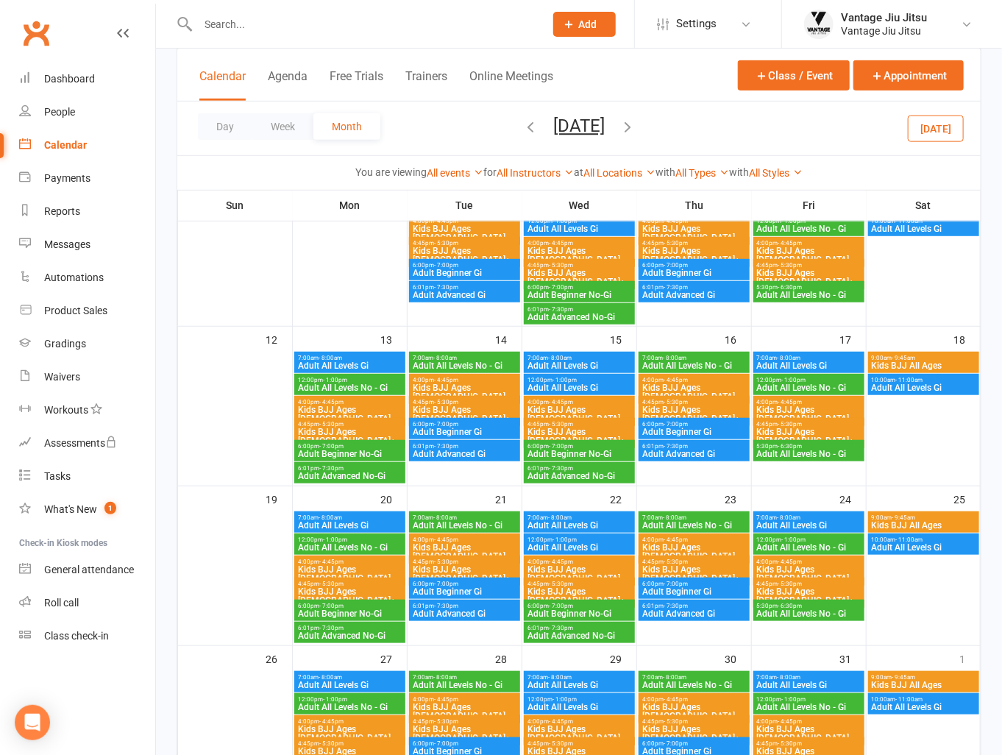
scroll to position [315, 0]
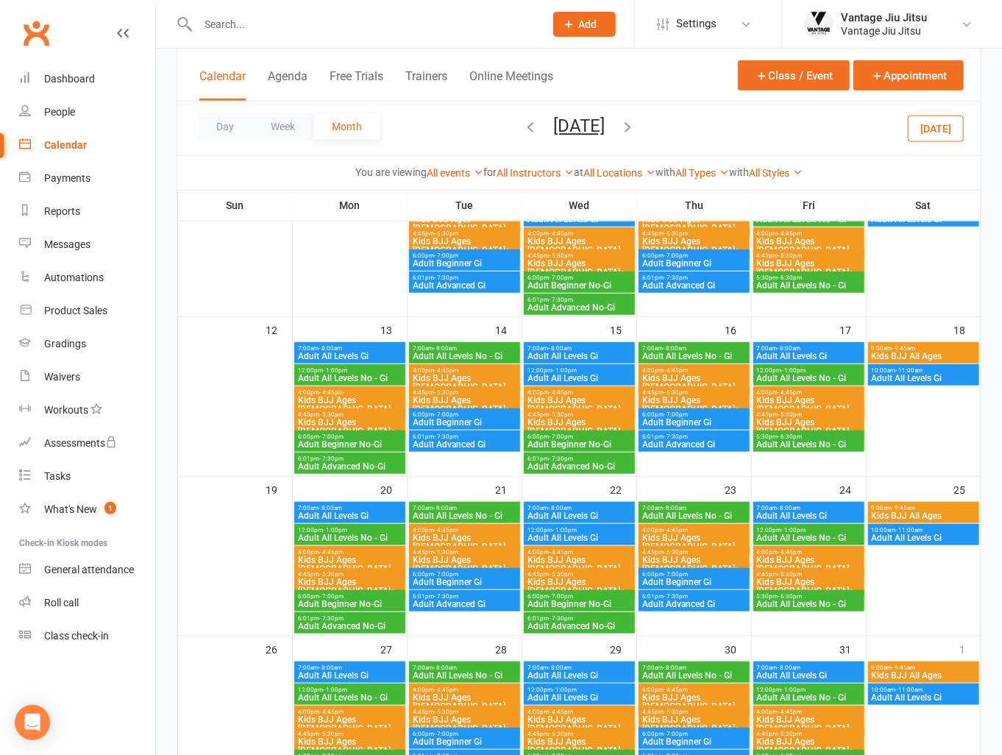
click at [933, 352] on span "Kids BJJ All Ages" at bounding box center [923, 356] width 105 height 9
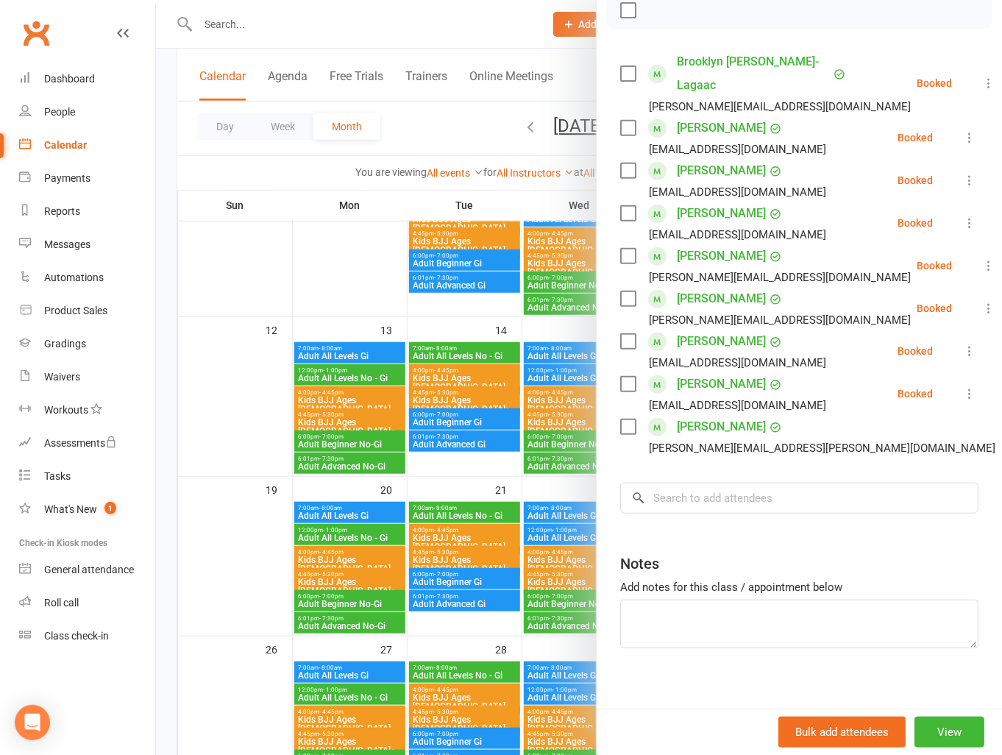
scroll to position [230, 0]
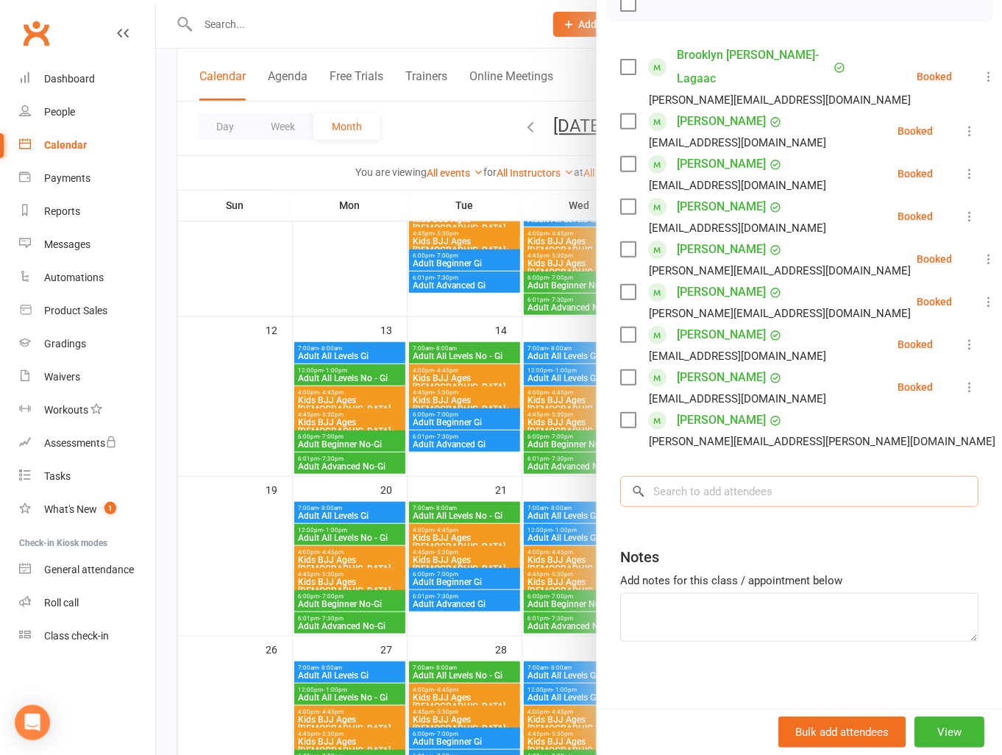
click at [693, 493] on input "search" at bounding box center [799, 491] width 358 height 31
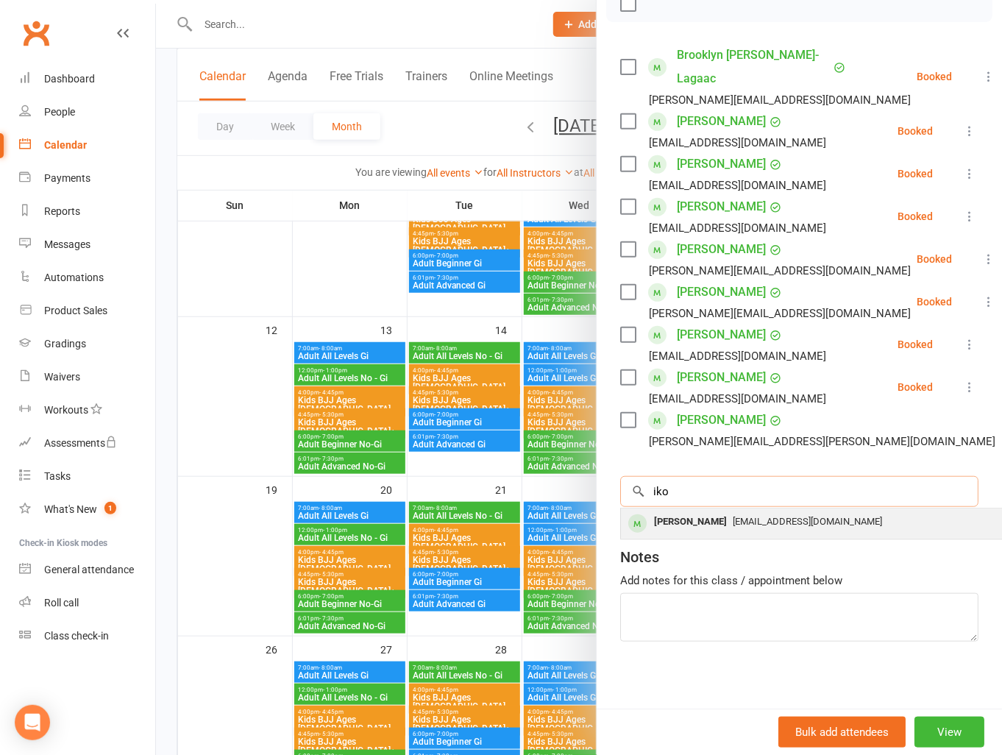
type input "iko"
click at [704, 521] on div "Iko Hamann demian.hamann@gmail.com" at bounding box center [841, 523] width 440 height 30
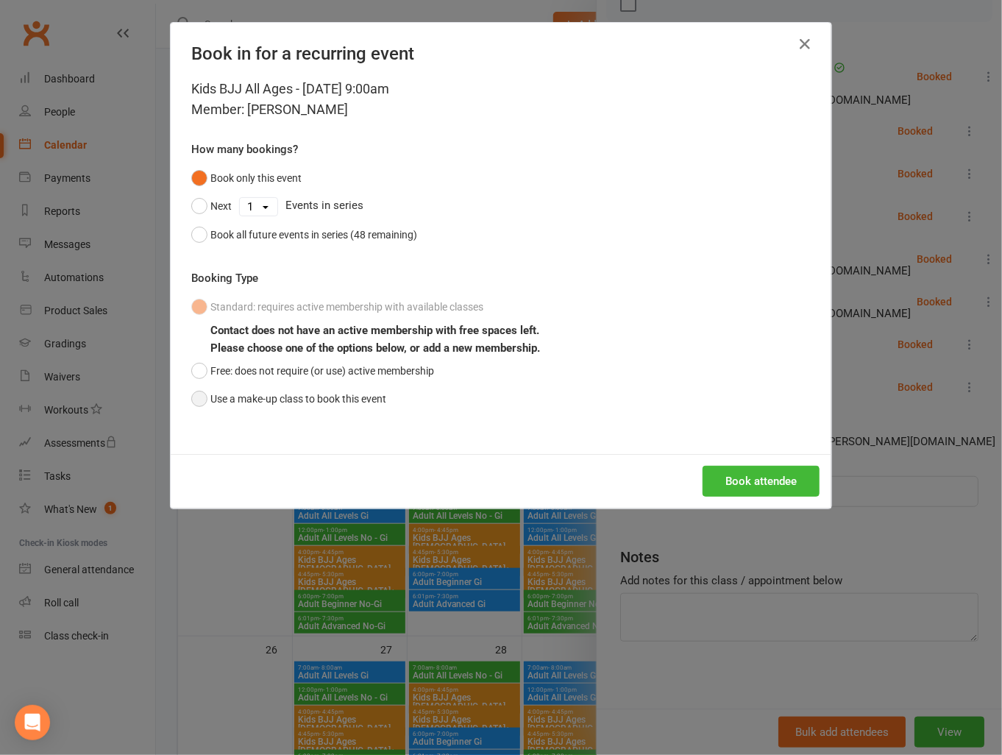
click at [191, 399] on button "Use a make-up class to book this event" at bounding box center [288, 399] width 195 height 28
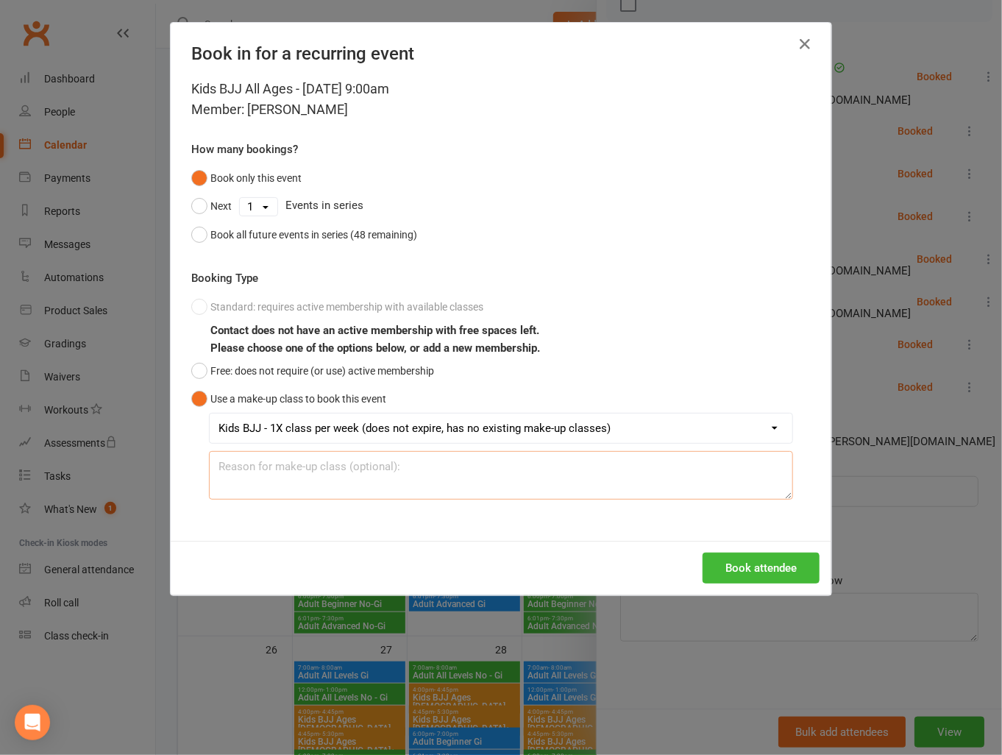
click at [371, 477] on textarea at bounding box center [501, 475] width 584 height 49
type textarea "Didn't come on 30th sep"
click at [715, 567] on button "Book attendee" at bounding box center [760, 567] width 117 height 31
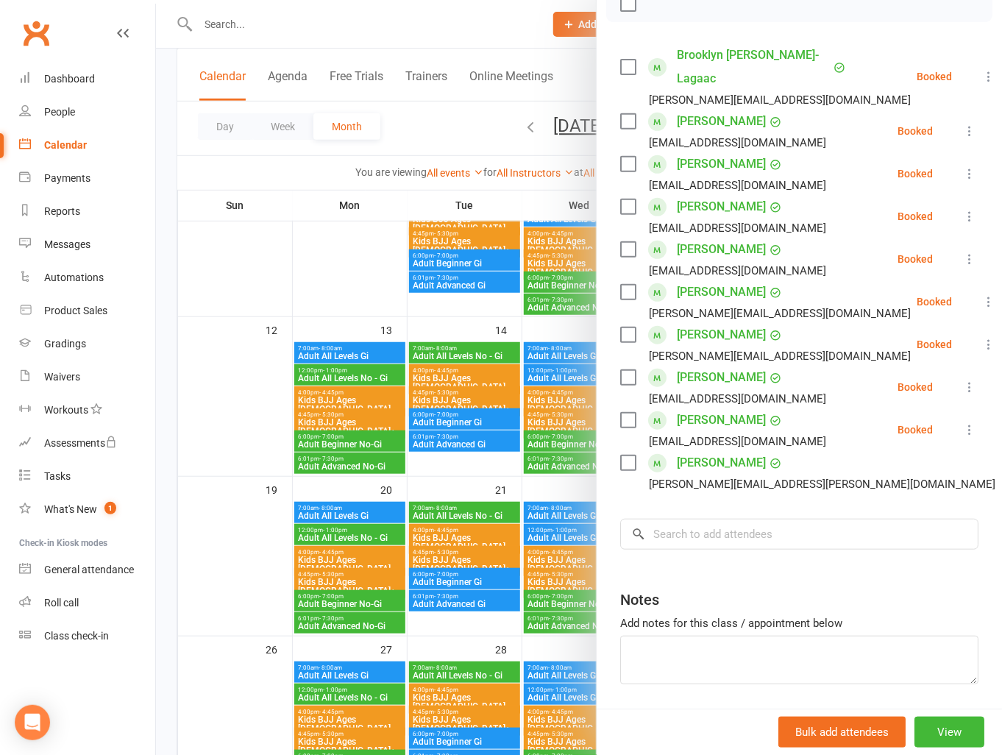
click at [228, 454] on div at bounding box center [579, 377] width 846 height 755
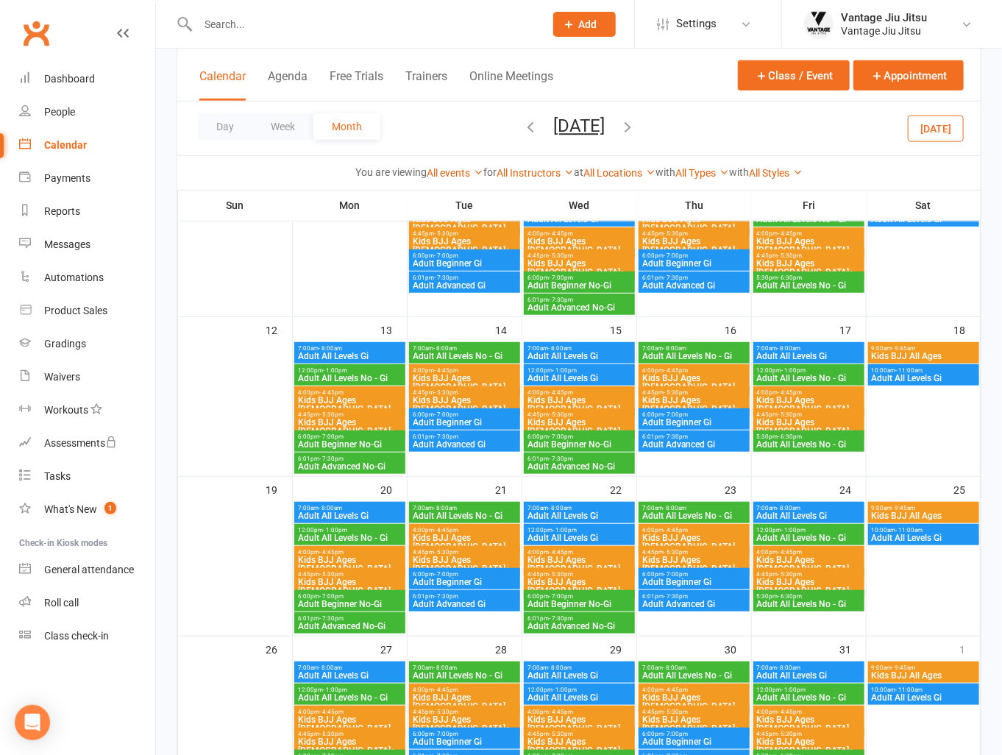
click at [924, 511] on span "Kids BJJ All Ages" at bounding box center [923, 515] width 105 height 9
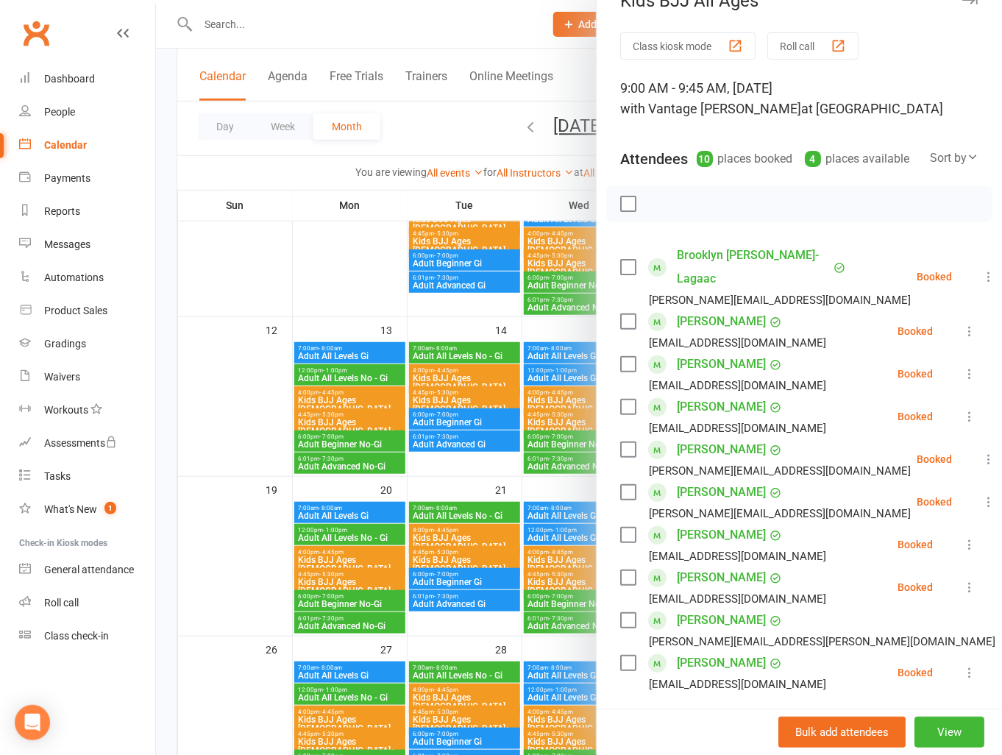
scroll to position [274, 0]
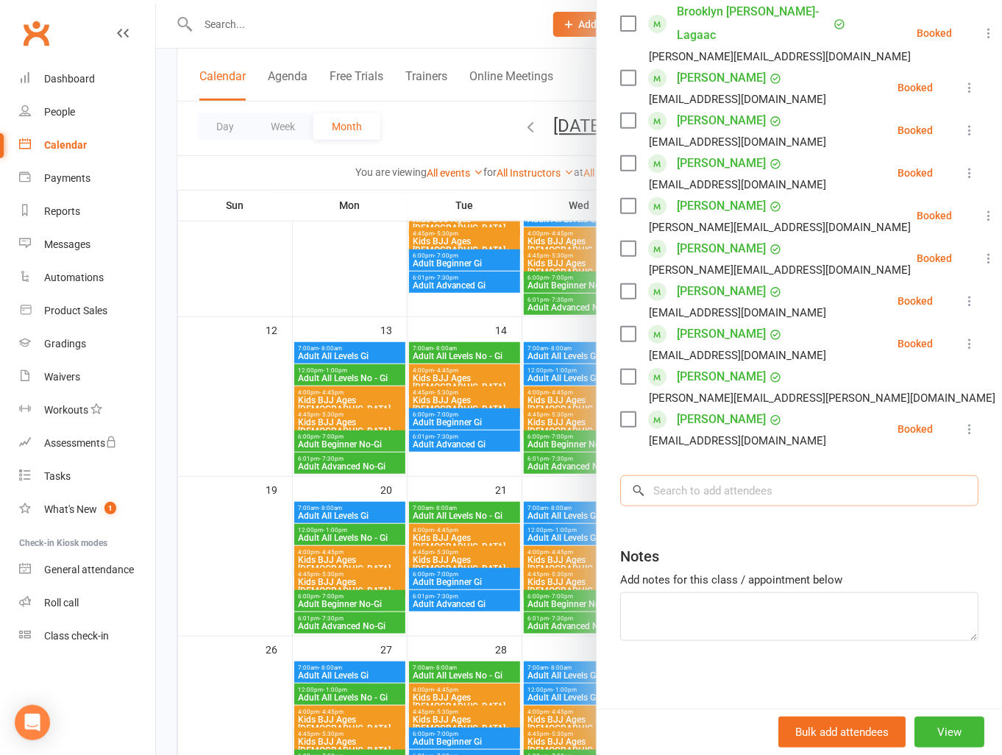
click at [741, 485] on input "search" at bounding box center [799, 490] width 358 height 31
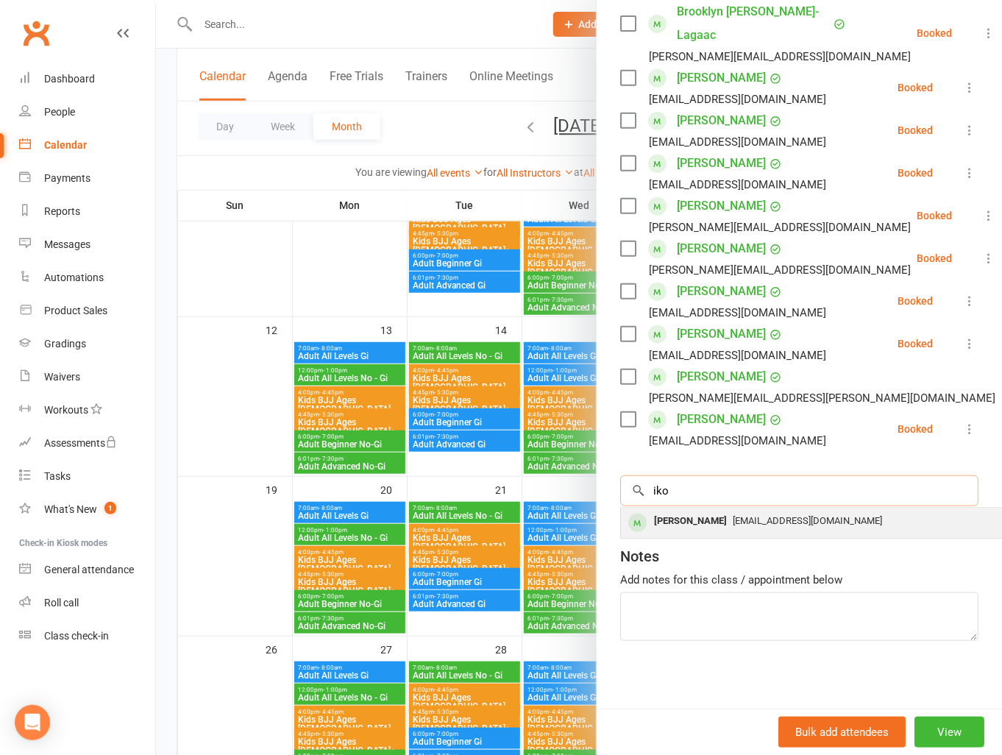
type input "iko"
click at [732, 516] on span "demian.hamann@gmail.com" at bounding box center [806, 520] width 149 height 11
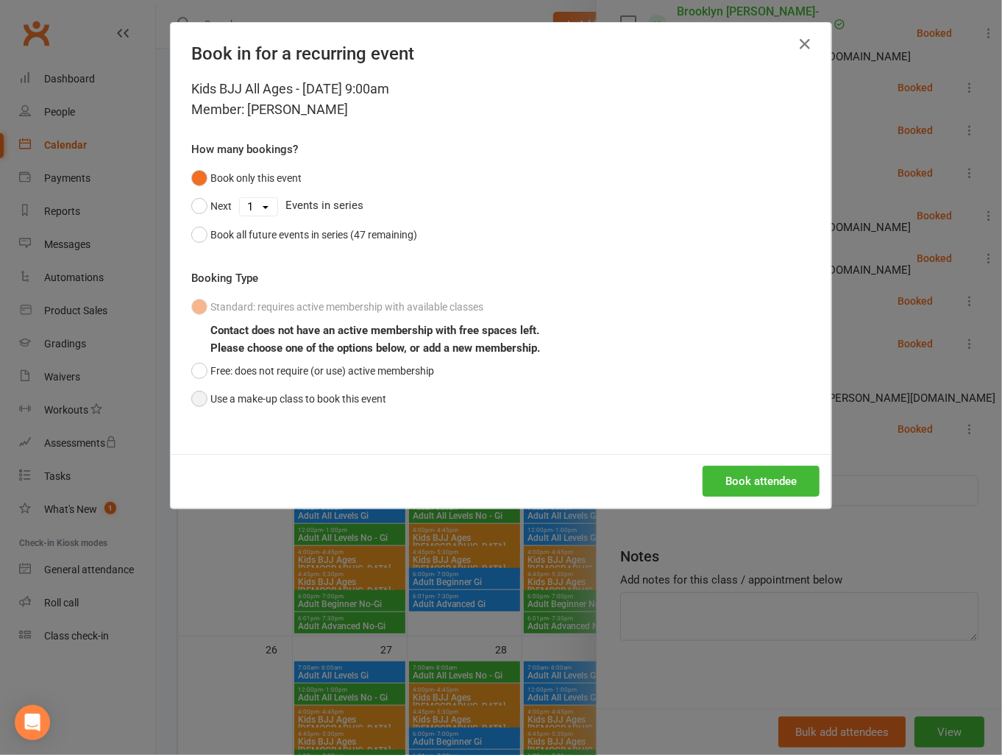
click at [204, 405] on button "Use a make-up class to book this event" at bounding box center [288, 399] width 195 height 28
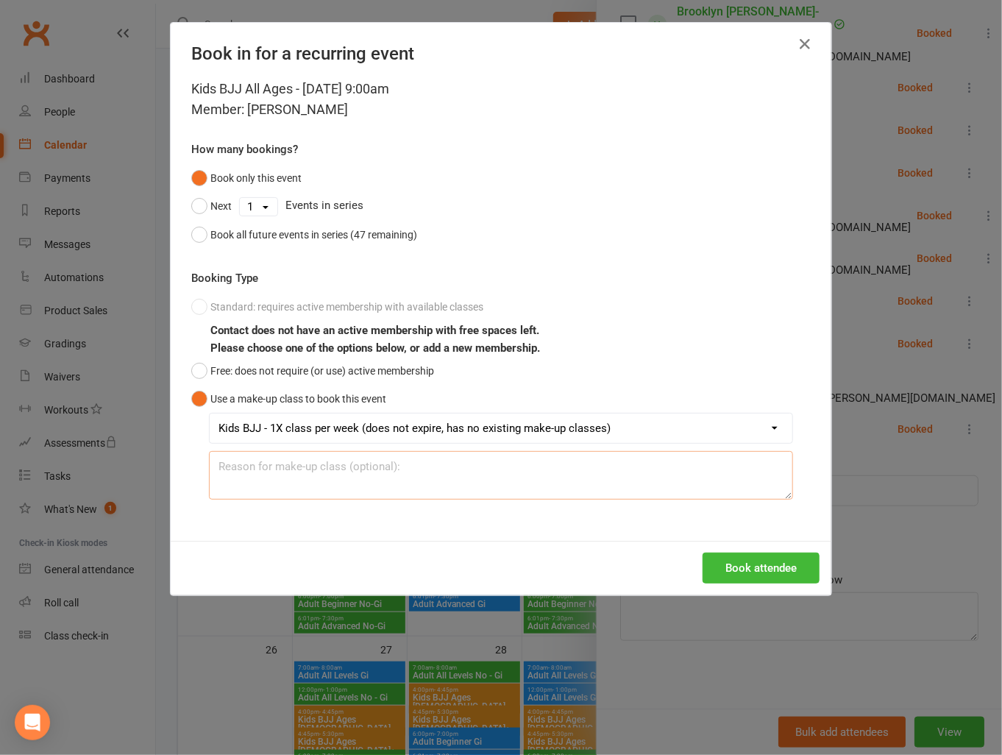
click at [286, 471] on textarea at bounding box center [501, 475] width 584 height 49
type textarea "Didn't come on 7th oct"
click at [755, 573] on button "Book attendee" at bounding box center [760, 567] width 117 height 31
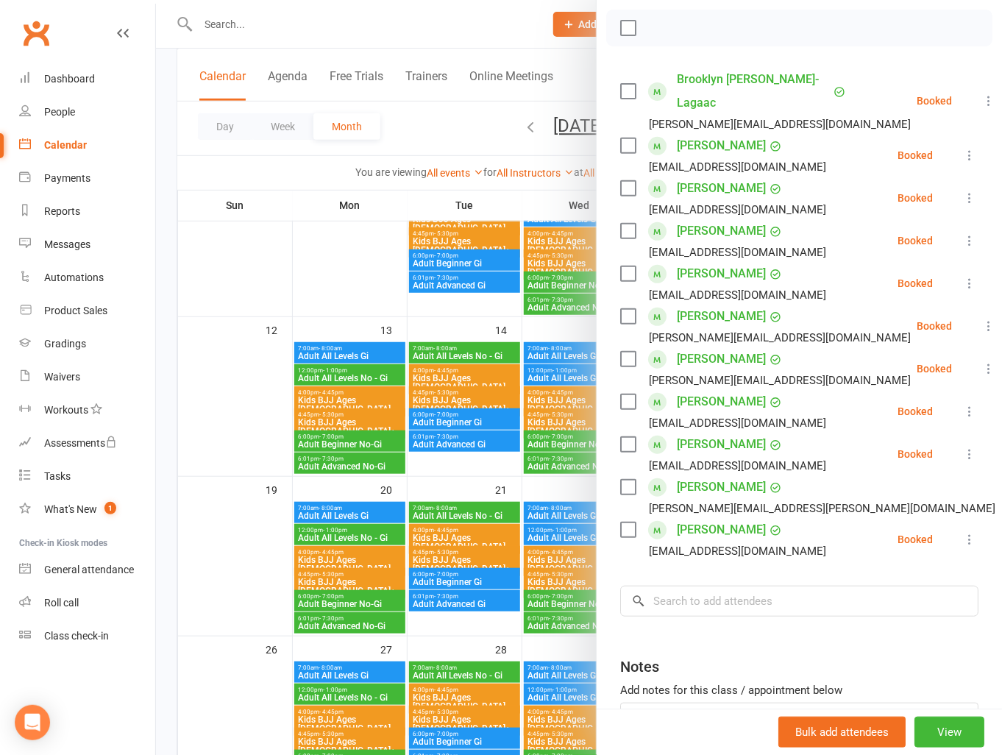
scroll to position [200, 0]
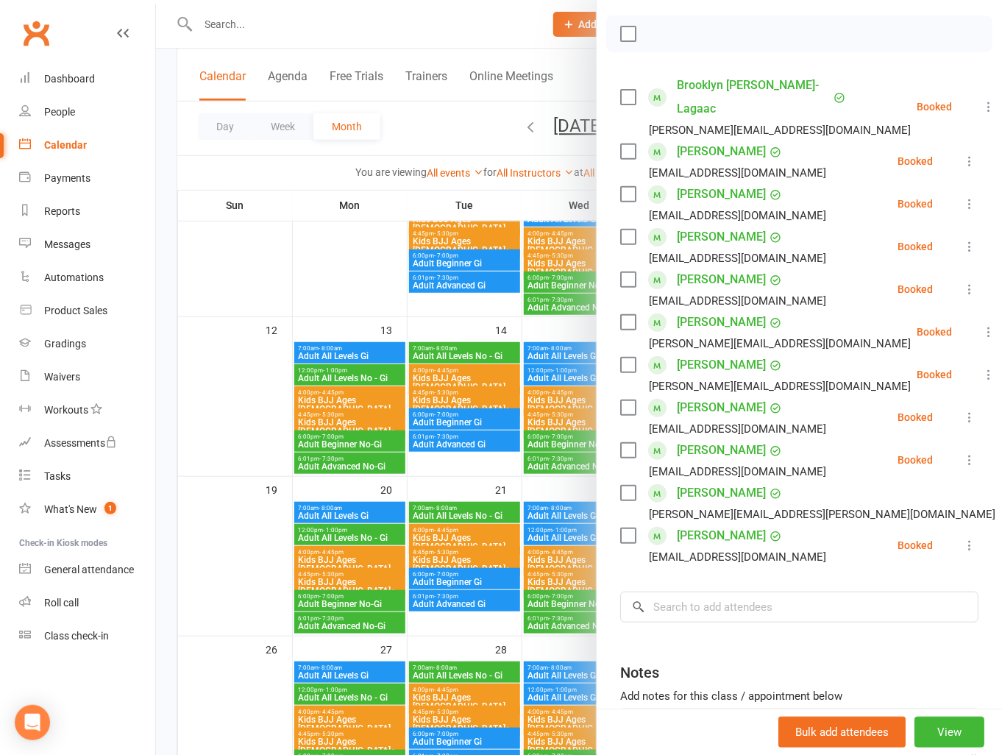
click at [705, 277] on link "[PERSON_NAME]" at bounding box center [721, 280] width 89 height 24
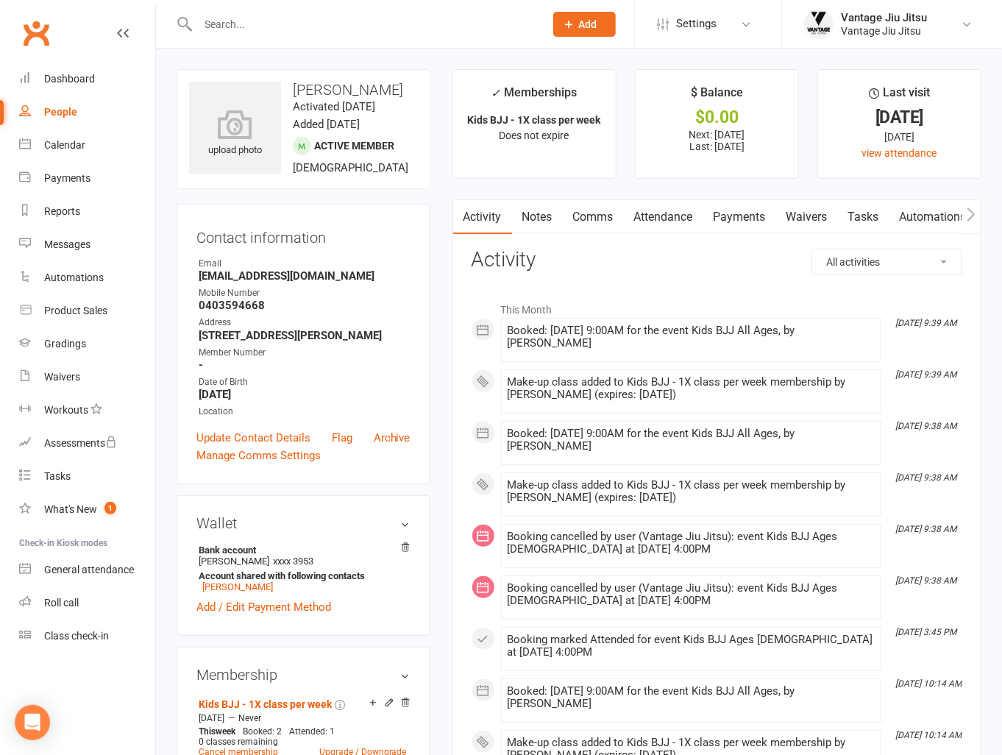
click at [736, 215] on link "Payments" at bounding box center [739, 217] width 73 height 34
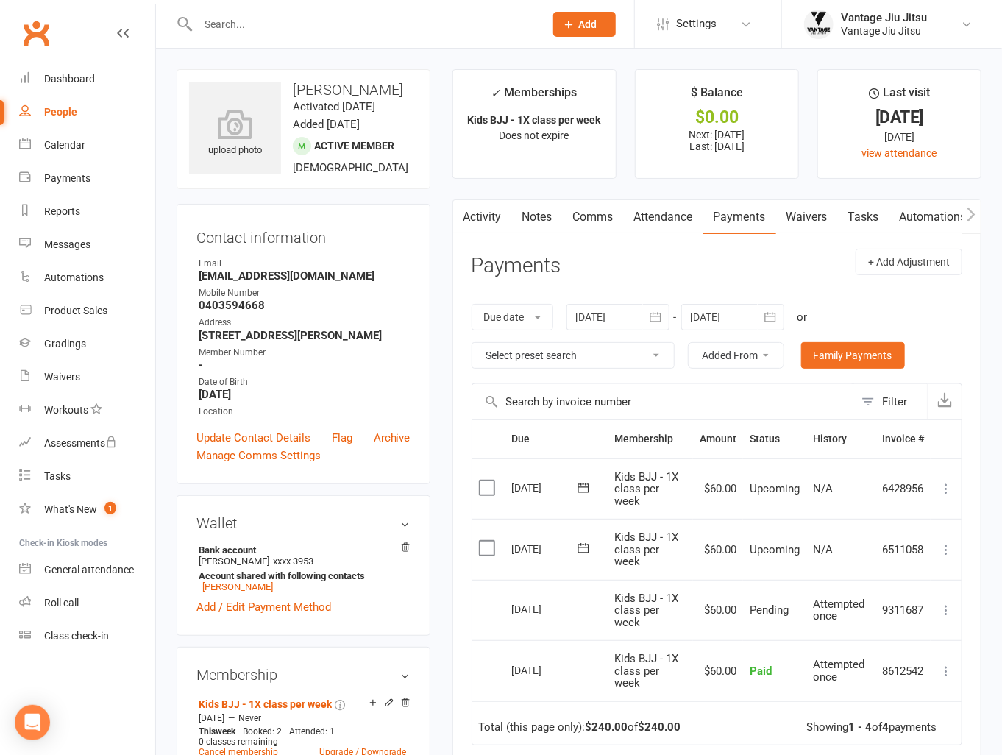
click at [29, 31] on link "Clubworx" at bounding box center [36, 33] width 37 height 37
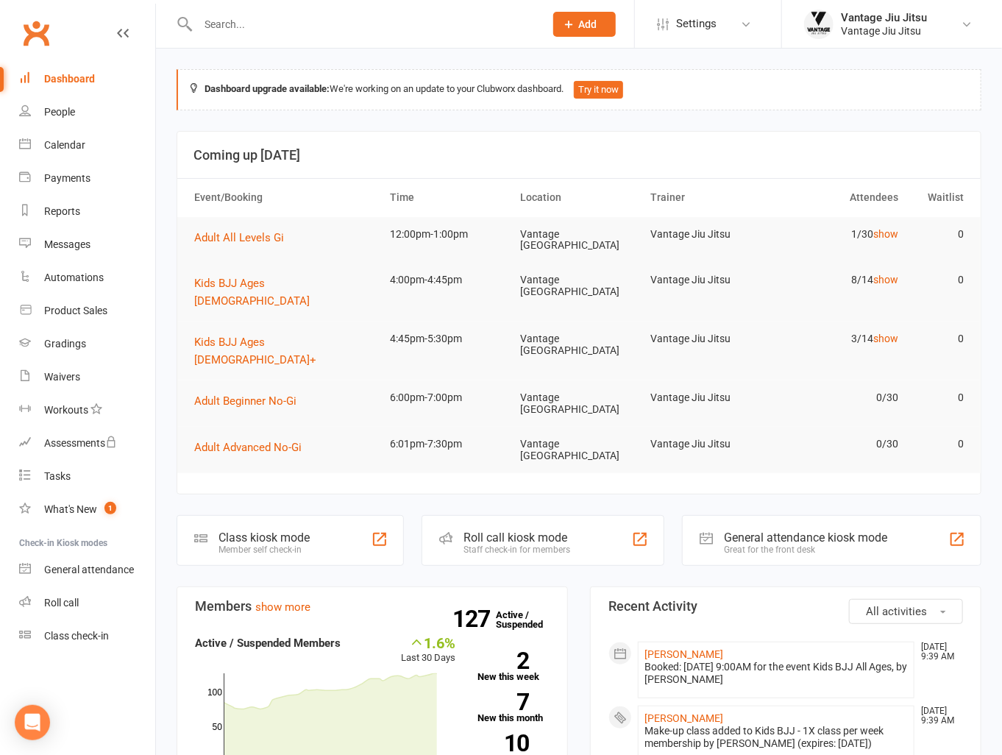
click at [332, 15] on input "text" at bounding box center [363, 24] width 340 height 21
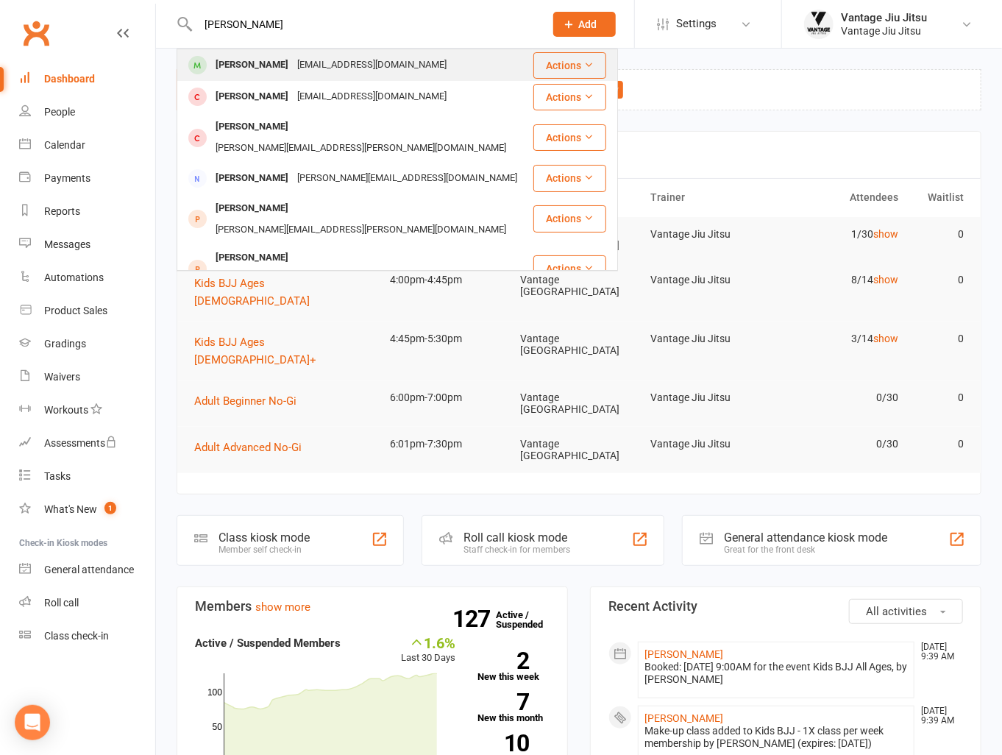
type input "[PERSON_NAME]"
click at [317, 68] on div "[EMAIL_ADDRESS][DOMAIN_NAME]" at bounding box center [372, 64] width 158 height 21
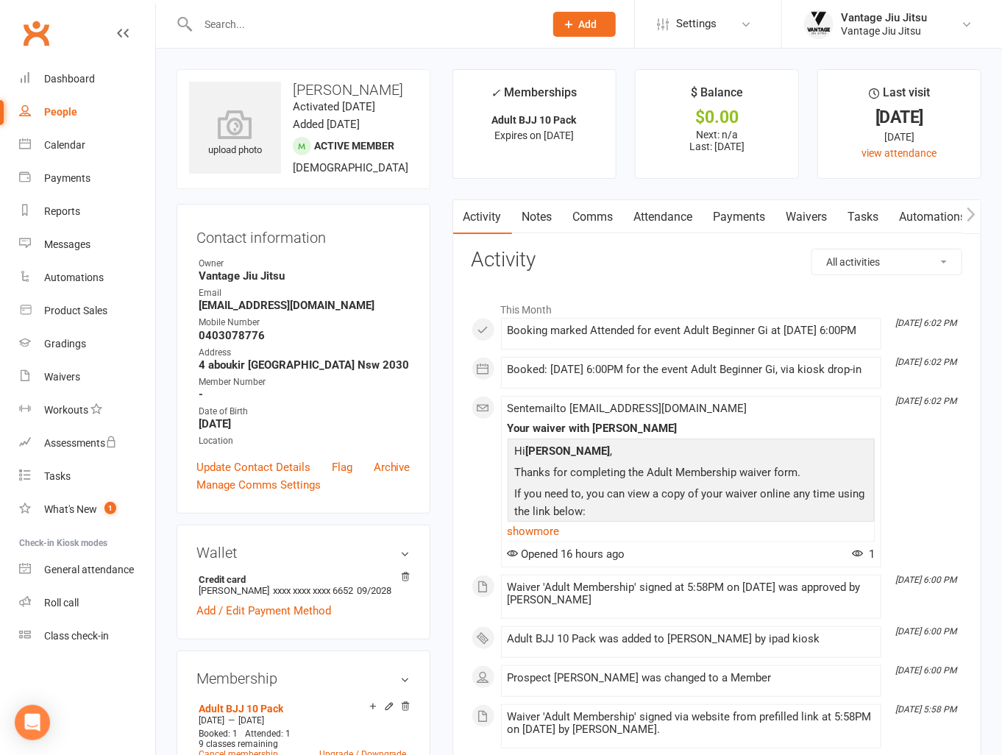
click at [744, 219] on link "Payments" at bounding box center [739, 217] width 73 height 34
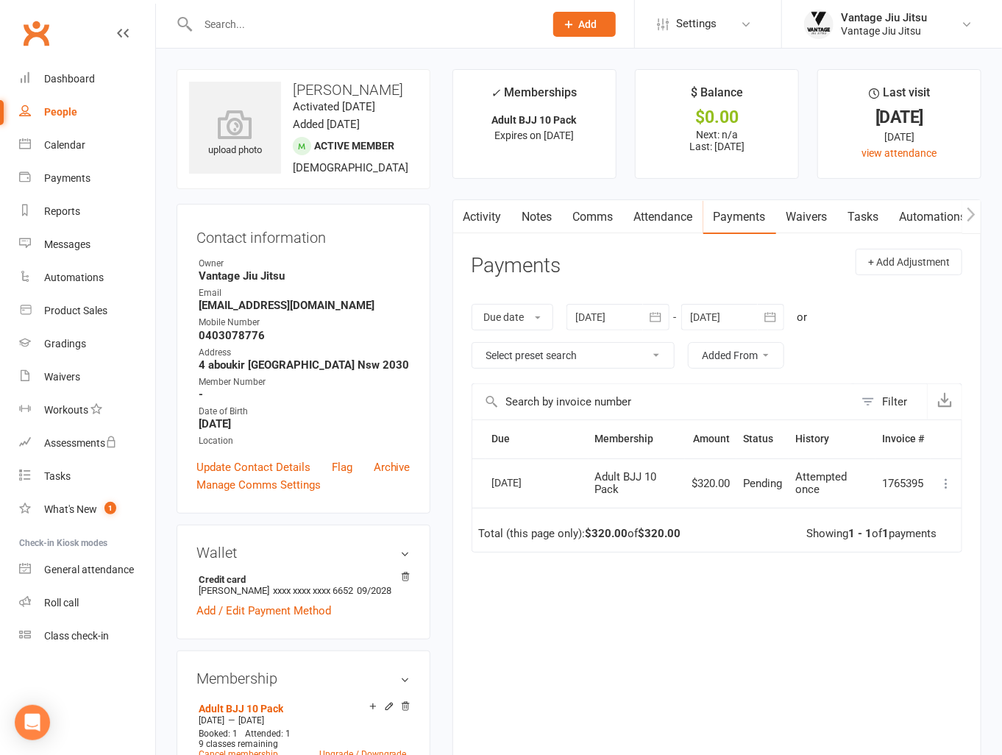
click at [454, 33] on input "text" at bounding box center [363, 24] width 340 height 21
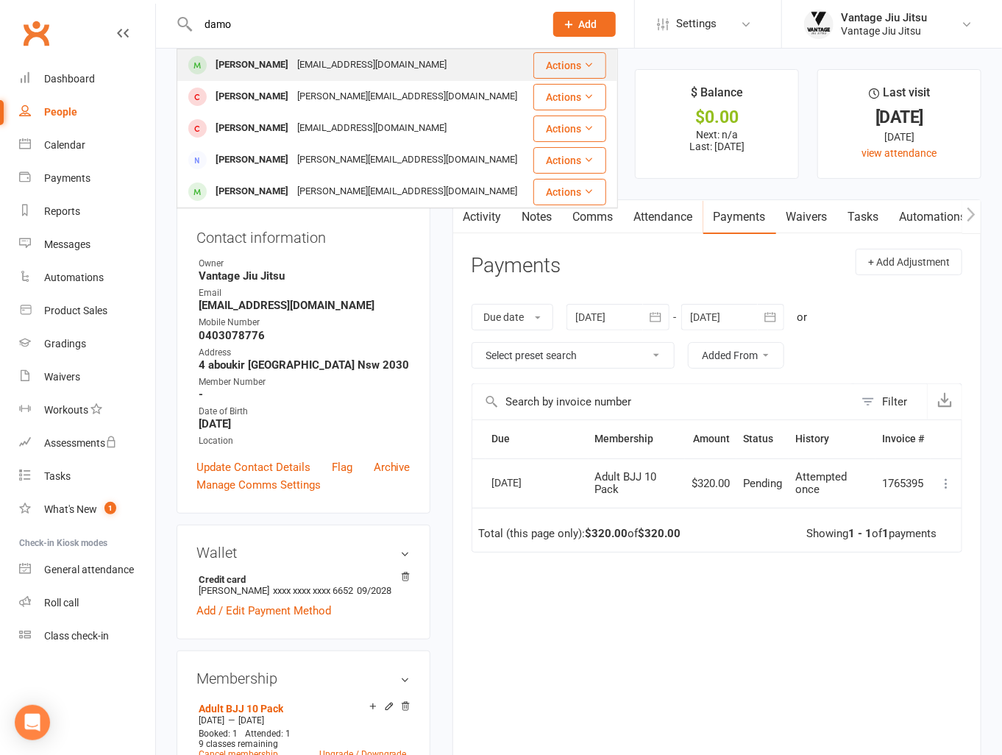
type input "damo"
click at [306, 71] on div "[EMAIL_ADDRESS][DOMAIN_NAME]" at bounding box center [372, 64] width 158 height 21
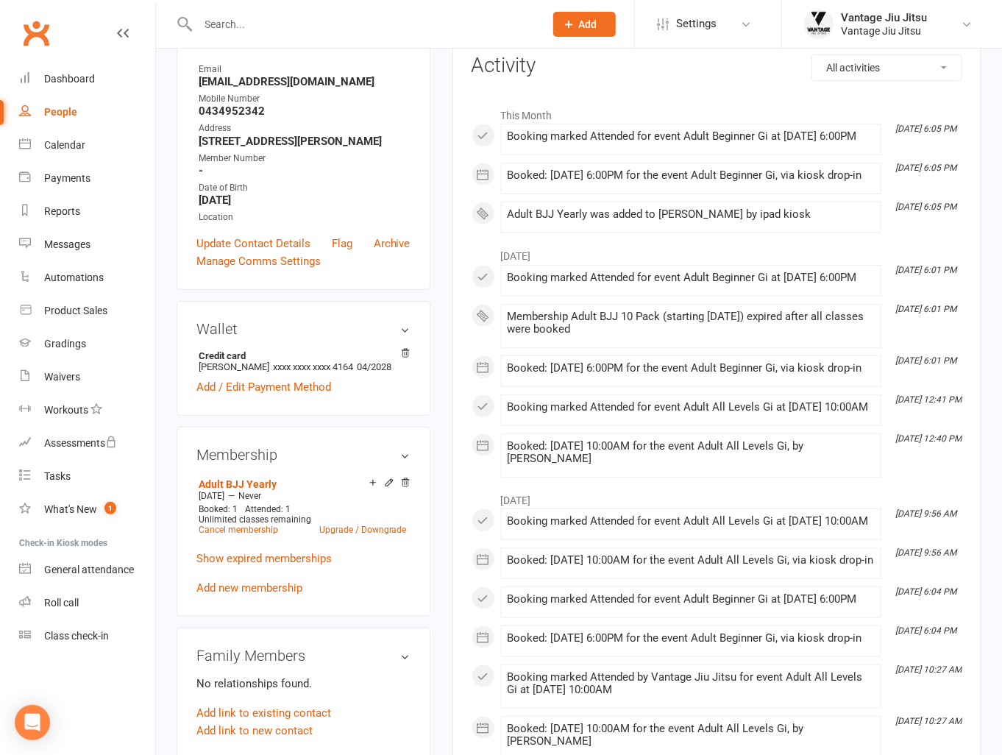
scroll to position [221, 0]
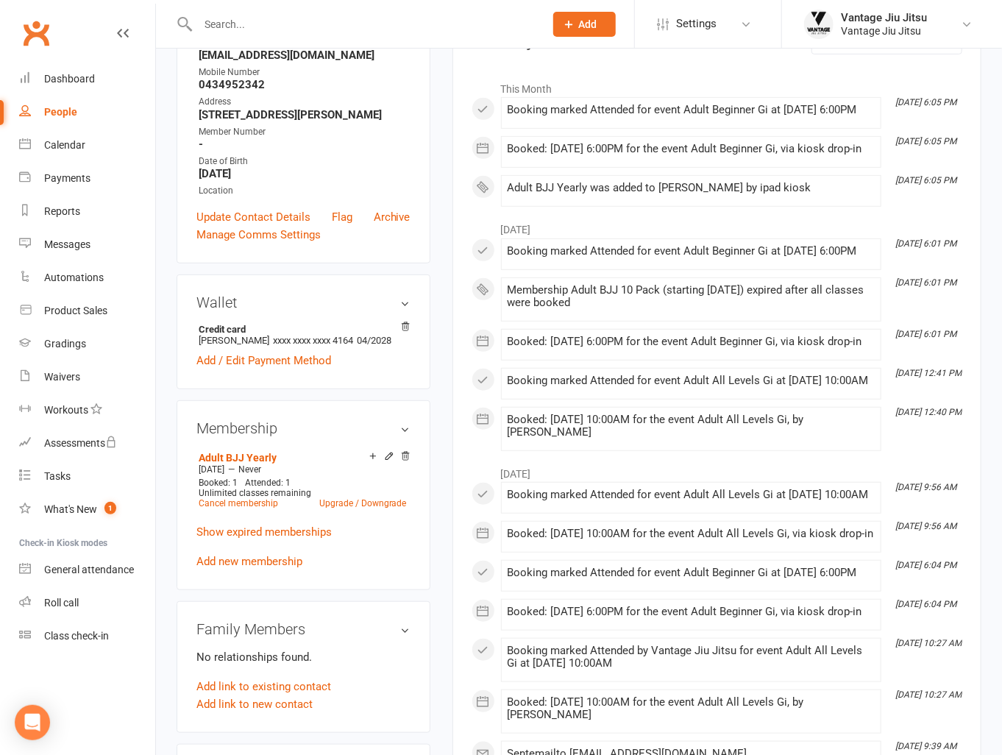
drag, startPoint x: 246, startPoint y: 22, endPoint x: 245, endPoint y: 1, distance: 20.6
click at [247, 22] on input "text" at bounding box center [363, 24] width 340 height 21
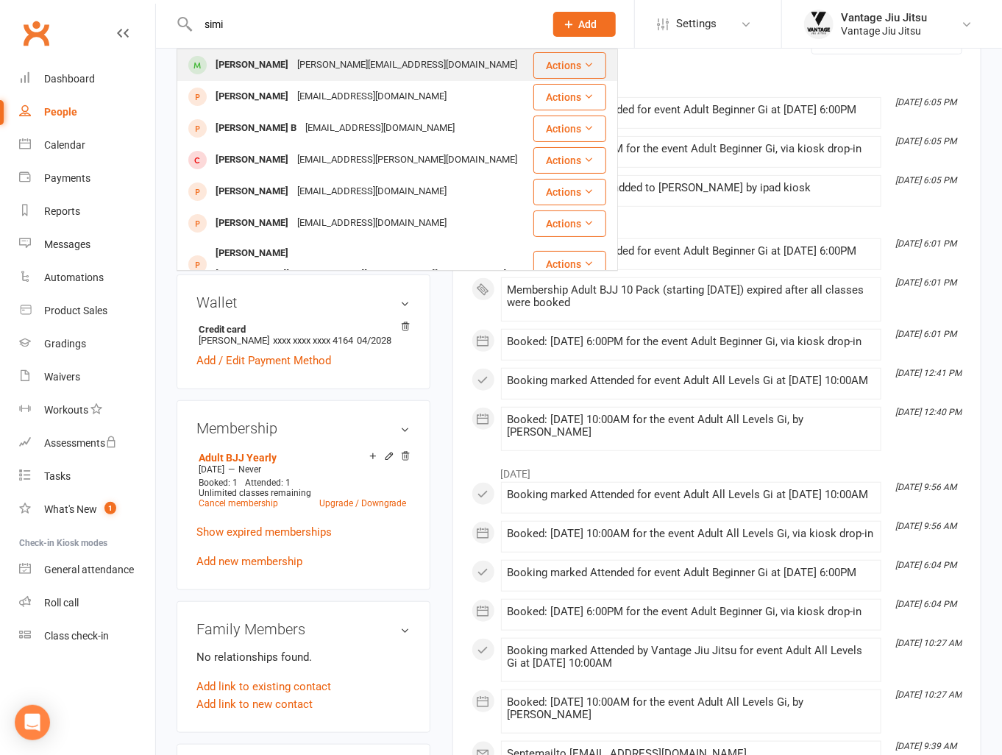
type input "simi"
click at [380, 63] on div "[PERSON_NAME][EMAIL_ADDRESS][DOMAIN_NAME]" at bounding box center [407, 64] width 229 height 21
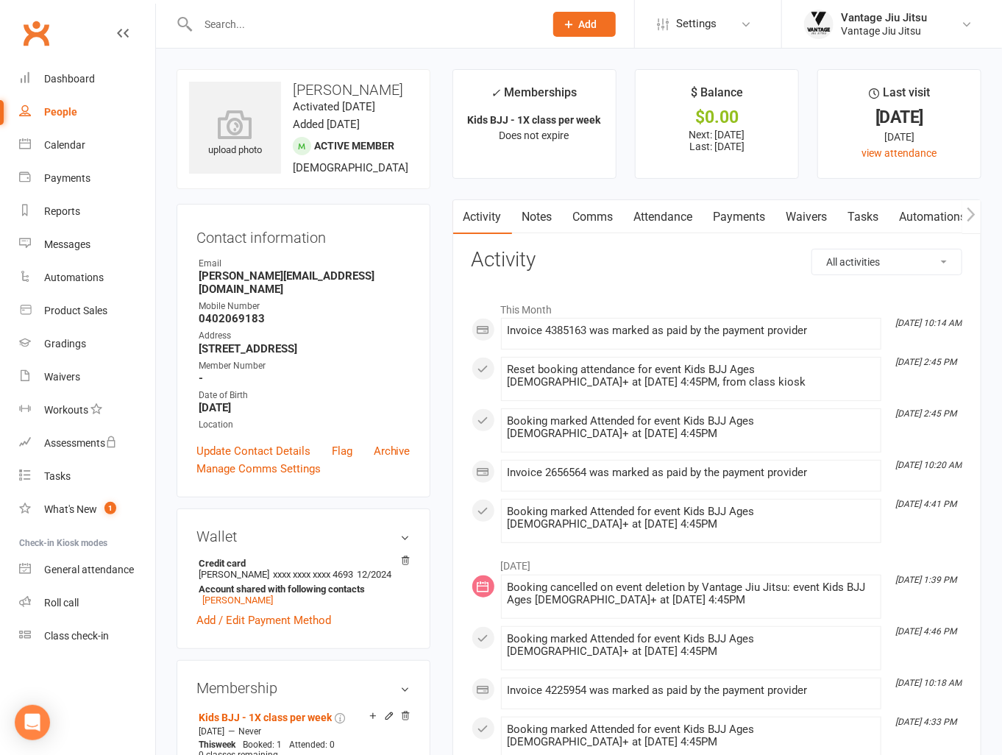
click at [666, 227] on link "Attendance" at bounding box center [663, 217] width 79 height 34
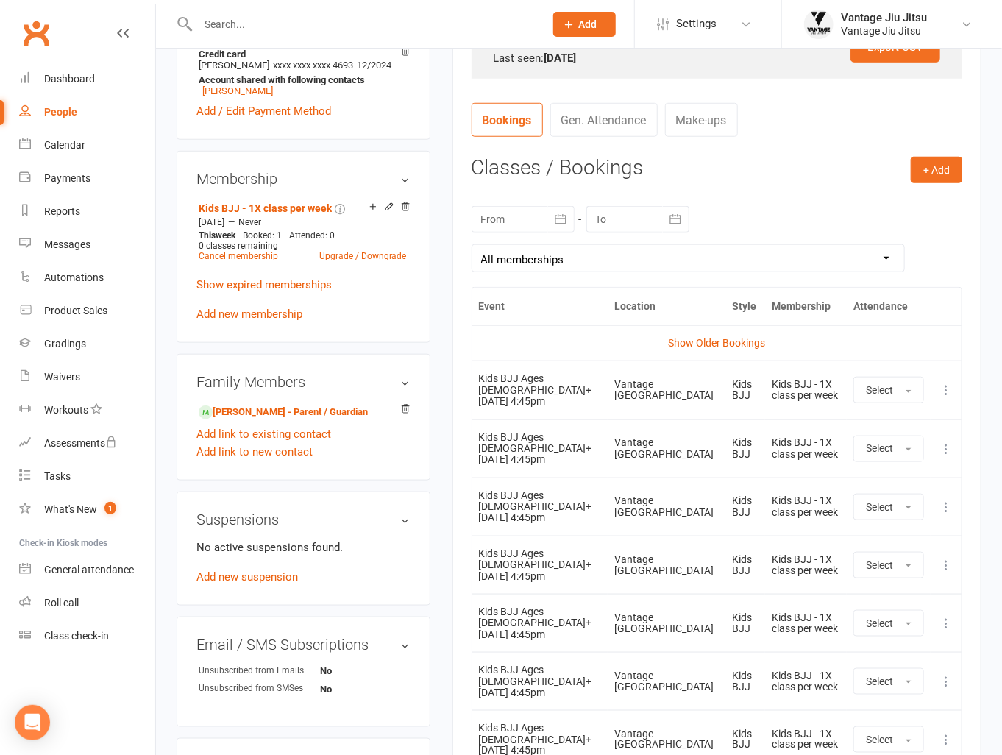
scroll to position [515, 0]
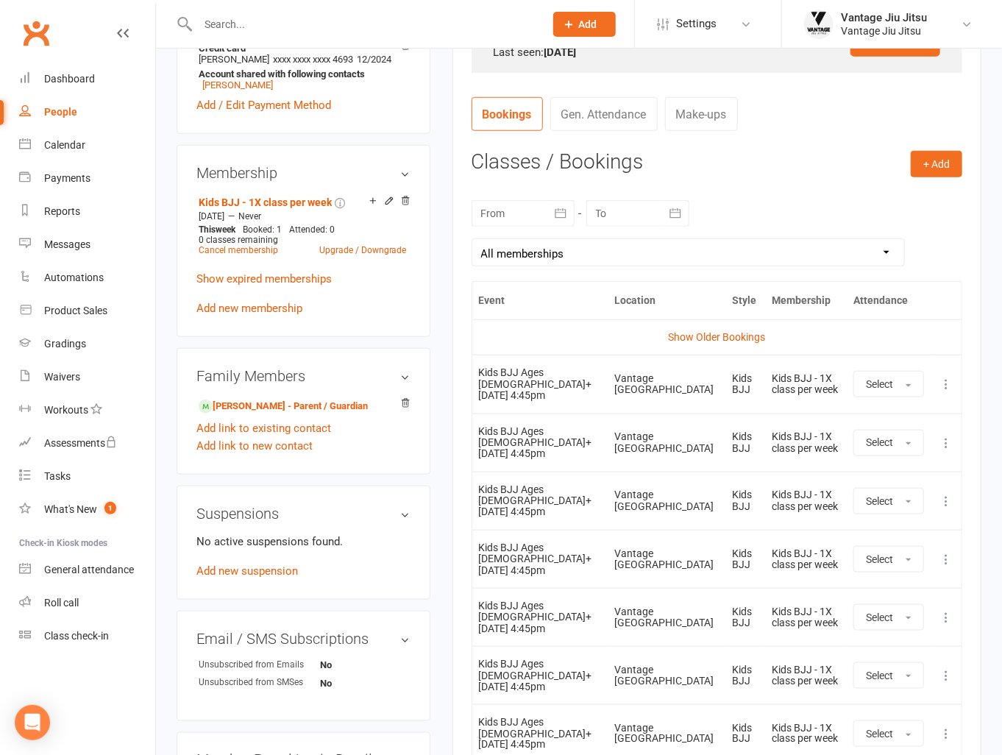
click at [440, 324] on div "upload photo Simi Wermut Activated [DATE] Added [DATE] Active member [DEMOGRAPH…" at bounding box center [303, 260] width 276 height 1413
